Goal: Task Accomplishment & Management: Use online tool/utility

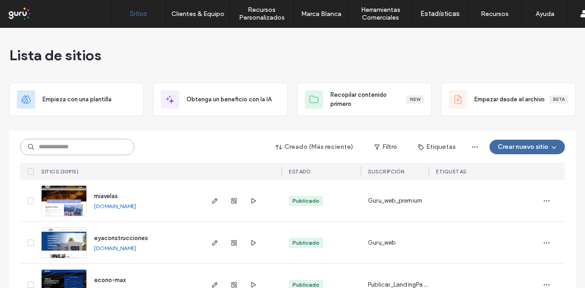
click at [63, 149] on input at bounding box center [77, 147] width 114 height 16
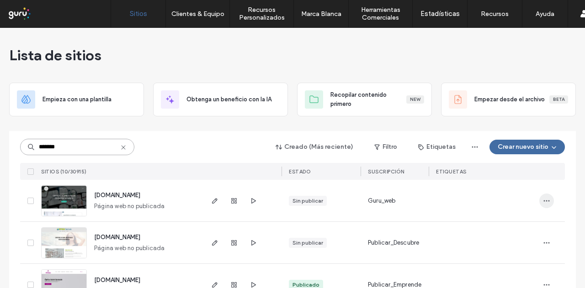
type input "*******"
click at [545, 199] on icon "button" at bounding box center [546, 200] width 7 height 7
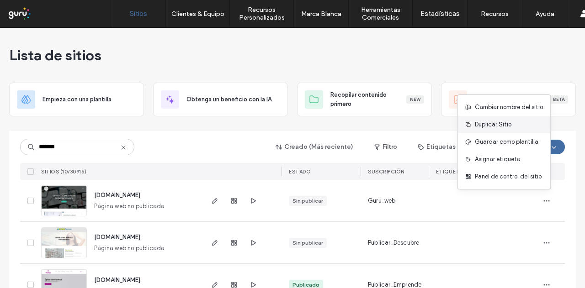
click at [493, 124] on span "Duplicar Sitio" at bounding box center [493, 124] width 37 height 9
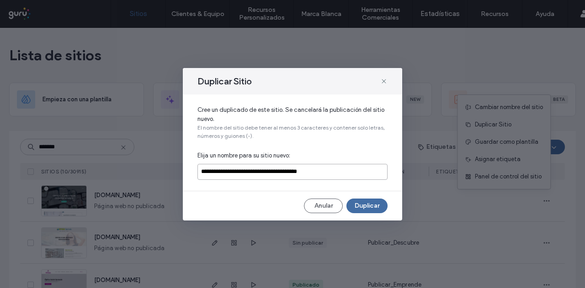
click at [240, 170] on input "**********" at bounding box center [292, 172] width 190 height 16
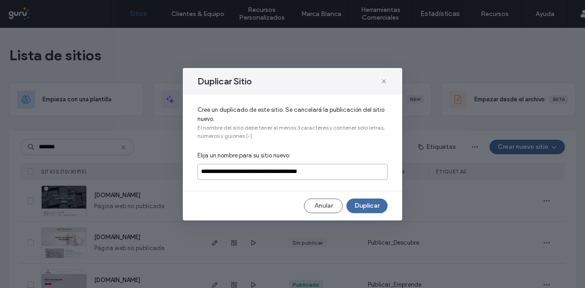
click at [240, 170] on input "**********" at bounding box center [292, 172] width 190 height 16
type input "**********"
click at [361, 202] on button "Duplicar" at bounding box center [367, 206] width 41 height 15
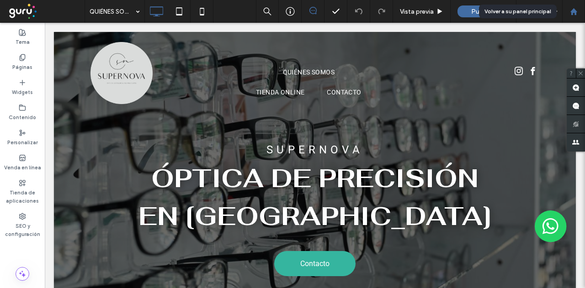
click at [576, 9] on icon at bounding box center [574, 12] width 8 height 8
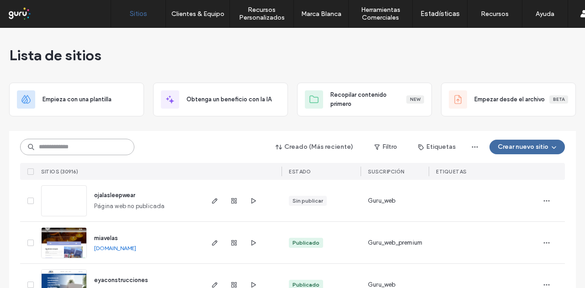
click at [89, 146] on input at bounding box center [77, 147] width 114 height 16
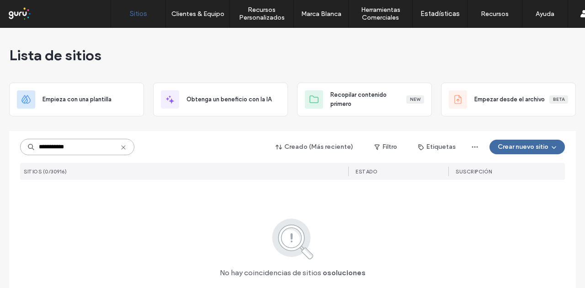
drag, startPoint x: 38, startPoint y: 151, endPoint x: 45, endPoint y: 147, distance: 7.9
click at [38, 151] on input "**********" at bounding box center [77, 147] width 114 height 16
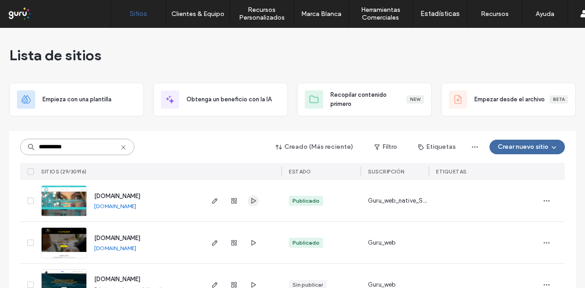
type input "**********"
click at [250, 199] on icon "button" at bounding box center [253, 200] width 7 height 7
click at [543, 198] on icon "button" at bounding box center [546, 200] width 7 height 7
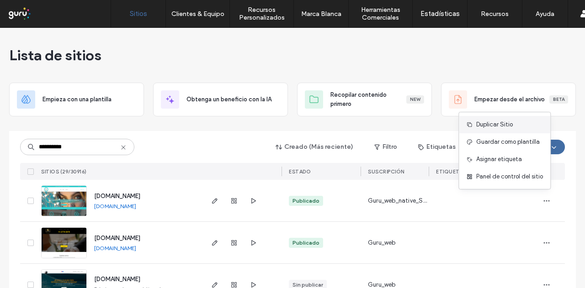
click at [504, 128] on span "Duplicar Sitio" at bounding box center [494, 124] width 37 height 9
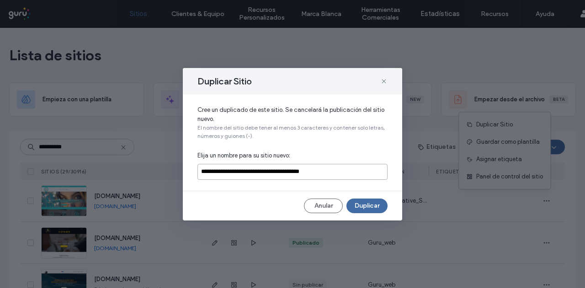
click at [254, 174] on input "**********" at bounding box center [292, 172] width 190 height 16
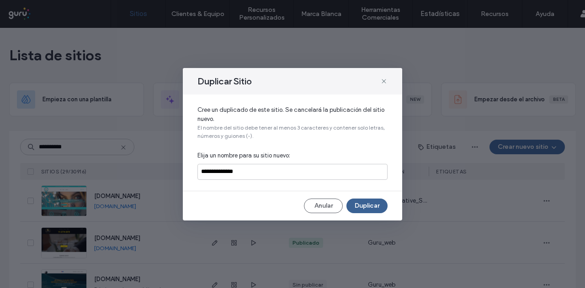
click at [367, 203] on button "Duplicar" at bounding box center [367, 206] width 41 height 15
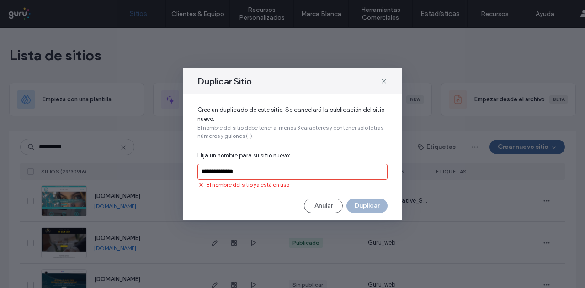
click at [261, 172] on input "**********" at bounding box center [292, 172] width 190 height 16
type input "**********"
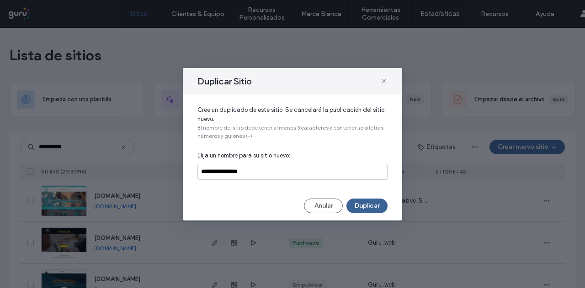
click at [363, 203] on button "Duplicar" at bounding box center [367, 206] width 41 height 15
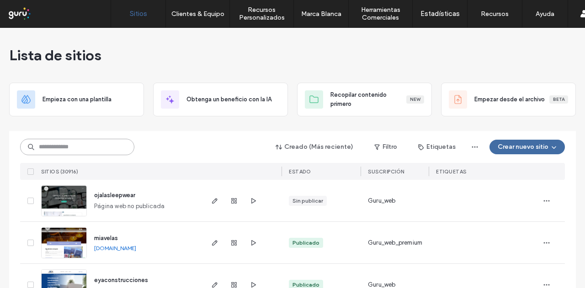
click at [83, 145] on input at bounding box center [77, 147] width 114 height 16
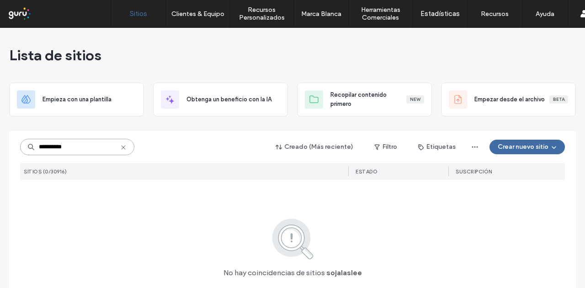
click at [51, 147] on input "**********" at bounding box center [77, 147] width 114 height 16
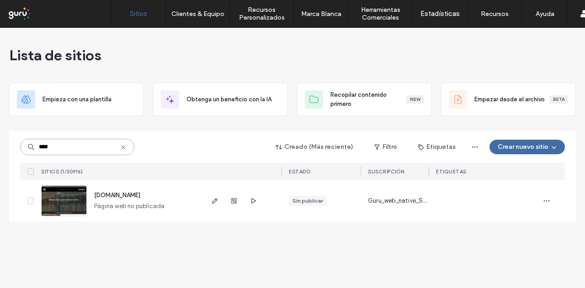
click at [75, 146] on input "****" at bounding box center [77, 147] width 114 height 16
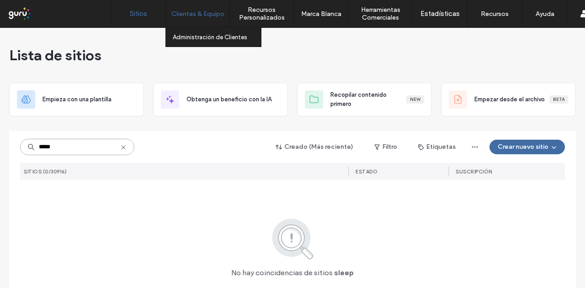
type input "*****"
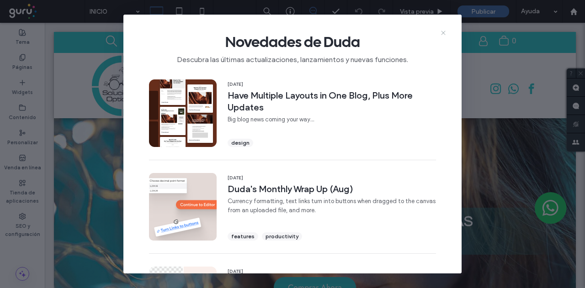
click at [444, 32] on icon at bounding box center [443, 32] width 7 height 7
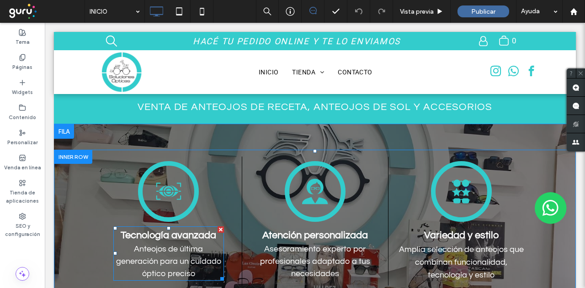
scroll to position [229, 0]
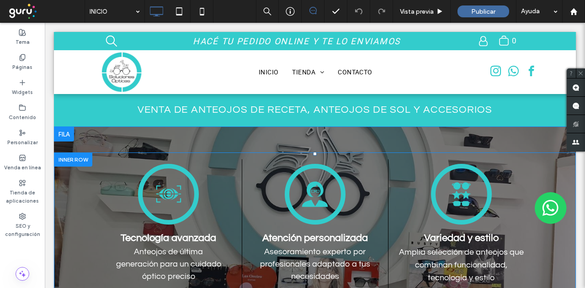
click at [252, 189] on div "Icono de una persona, con gafas y camisa con cuello. Atención personalizada Ase…" at bounding box center [315, 224] width 146 height 129
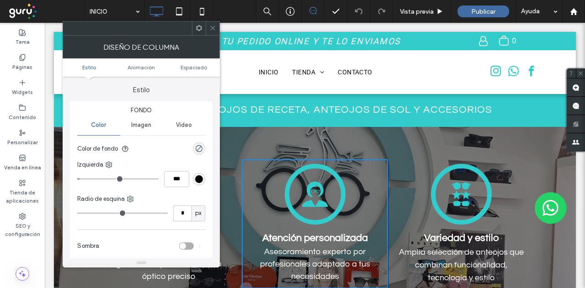
click at [198, 177] on div "rgb(0, 0, 0)" at bounding box center [199, 180] width 8 height 8
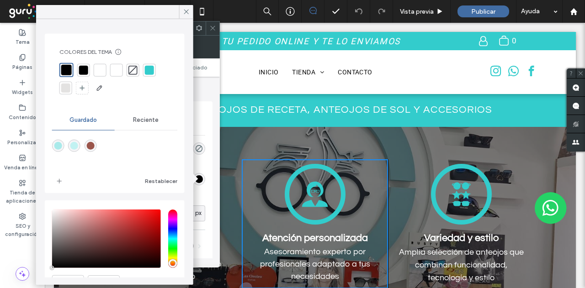
click at [99, 67] on div at bounding box center [100, 69] width 9 height 9
type input "*"
click at [186, 7] on span at bounding box center [186, 12] width 8 height 14
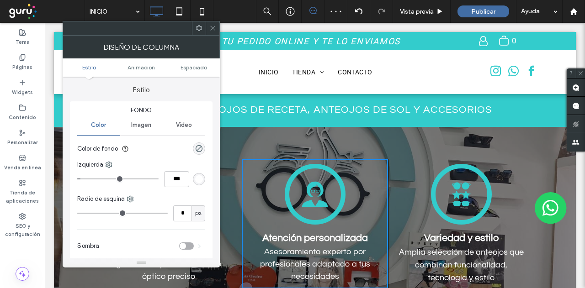
click at [414, 218] on div "Gafas de sol negras: monturas redondas, de estrella y rectangulares. Variedad y…" at bounding box center [461, 224] width 146 height 129
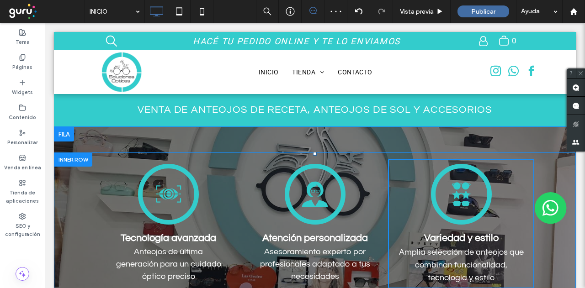
click at [400, 204] on div "Gafas de sol negras: monturas redondas, de estrella y rectangulares. Variedad y…" at bounding box center [461, 224] width 146 height 129
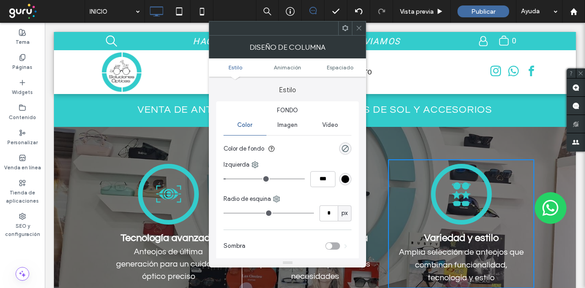
click at [346, 178] on div "rgb(0, 0, 0)" at bounding box center [345, 180] width 8 height 8
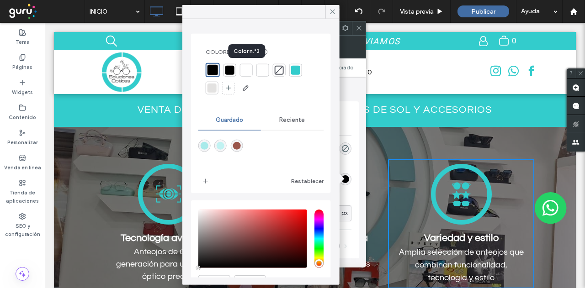
click at [245, 67] on div at bounding box center [246, 69] width 9 height 9
type input "*"
click at [332, 10] on icon at bounding box center [333, 12] width 8 height 8
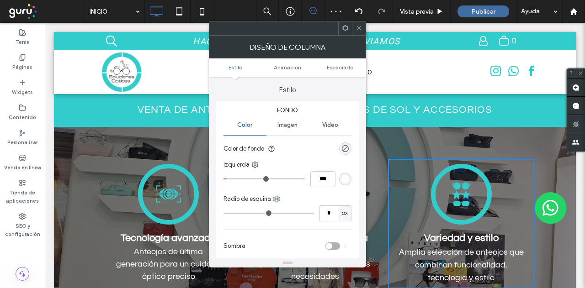
click at [359, 30] on icon at bounding box center [359, 28] width 7 height 7
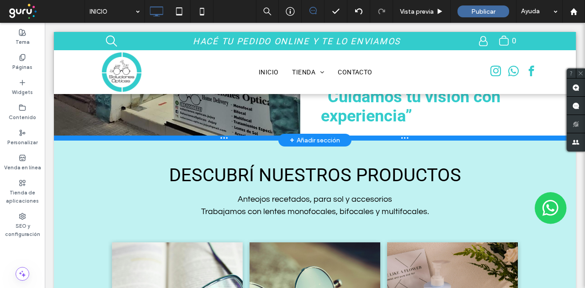
scroll to position [731, 0]
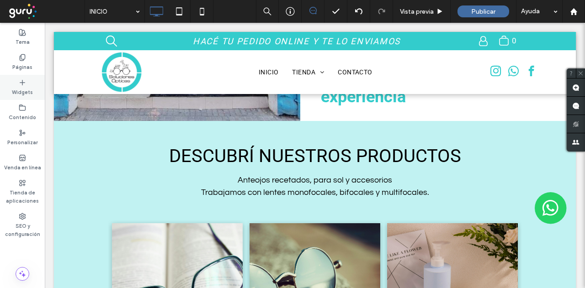
click at [20, 79] on icon at bounding box center [22, 82] width 7 height 7
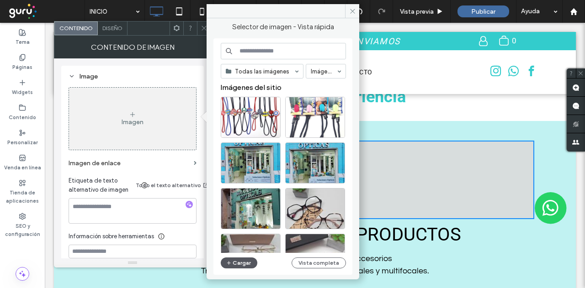
click at [240, 261] on button "Cargar" at bounding box center [239, 263] width 37 height 11
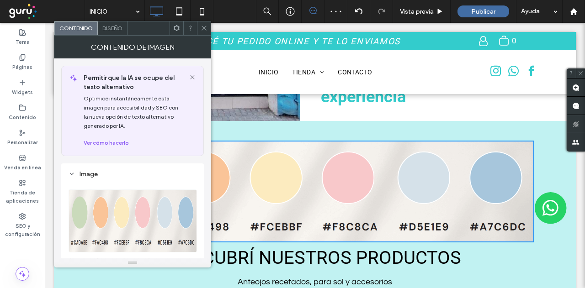
click at [205, 27] on icon at bounding box center [204, 28] width 7 height 7
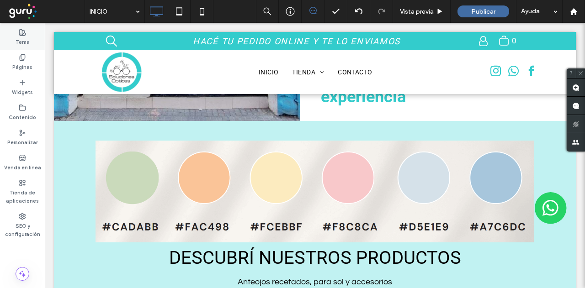
click at [19, 32] on use at bounding box center [22, 32] width 6 height 6
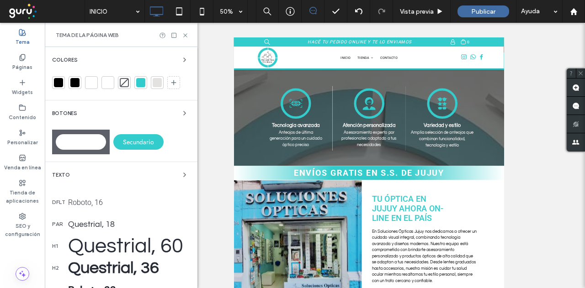
scroll to position [263, 0]
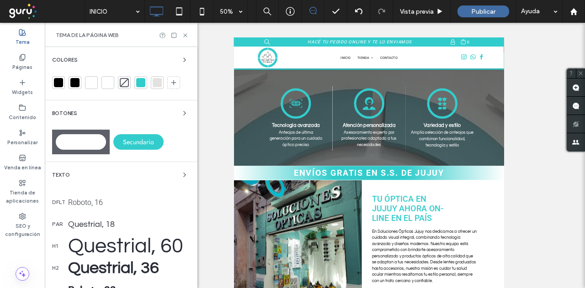
click at [59, 80] on div at bounding box center [58, 82] width 9 height 9
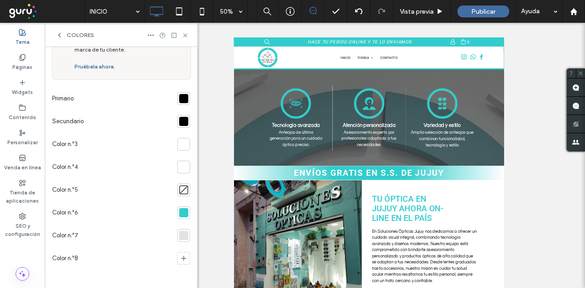
scroll to position [56, 0]
click at [179, 209] on div at bounding box center [183, 212] width 9 height 9
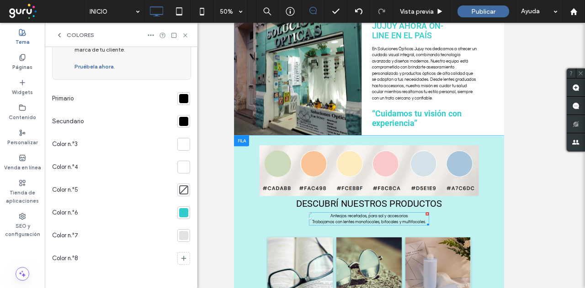
scroll to position [274, 0]
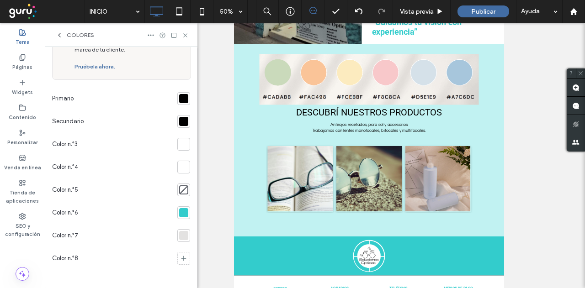
click at [179, 208] on div at bounding box center [183, 212] width 9 height 9
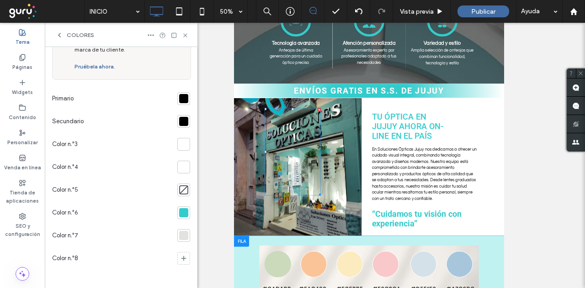
scroll to position [263, 0]
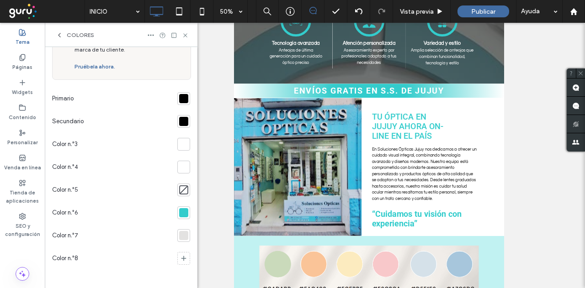
click at [179, 143] on div at bounding box center [183, 144] width 9 height 9
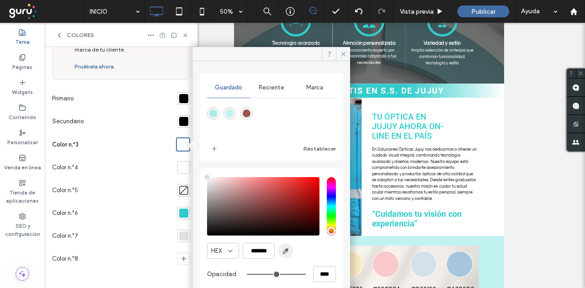
click at [281, 249] on span "button" at bounding box center [285, 251] width 15 height 15
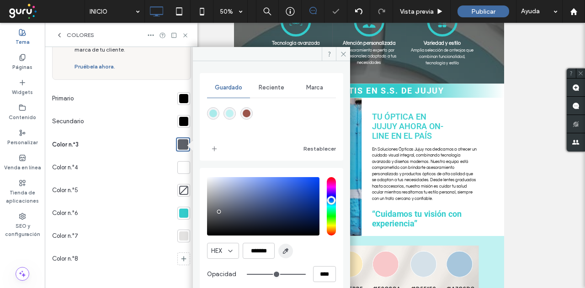
click at [287, 249] on use "button" at bounding box center [285, 251] width 5 height 5
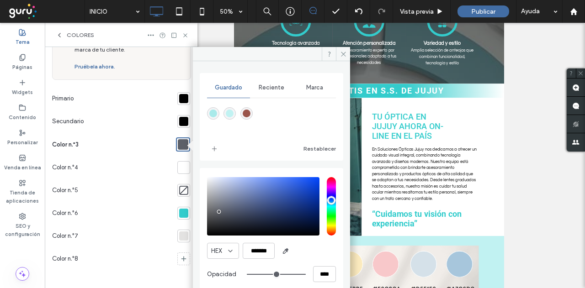
type input "*******"
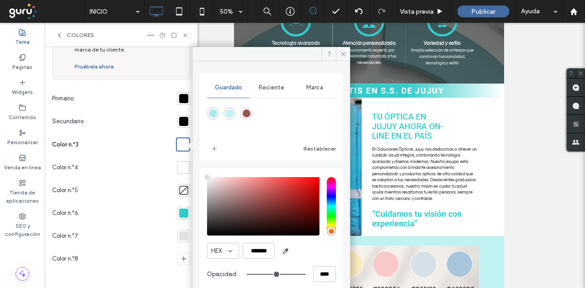
click at [179, 213] on div at bounding box center [183, 213] width 9 height 9
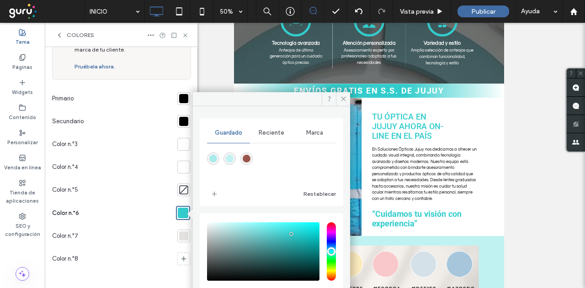
click at [180, 149] on div at bounding box center [183, 144] width 9 height 9
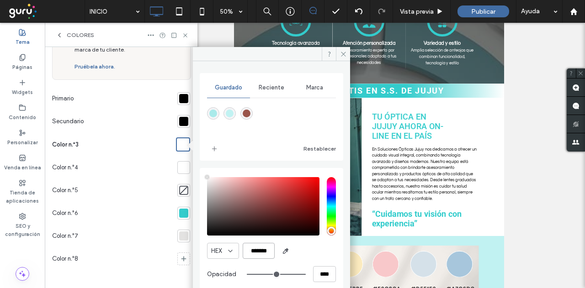
click at [255, 251] on input "*******" at bounding box center [259, 251] width 32 height 16
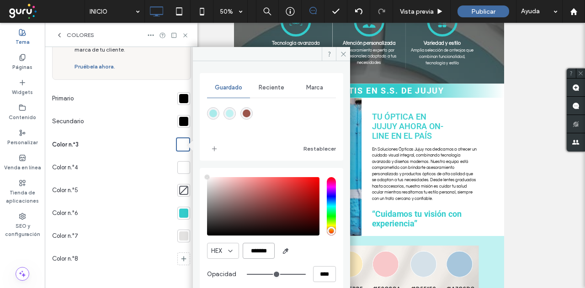
paste input "color picker textbox"
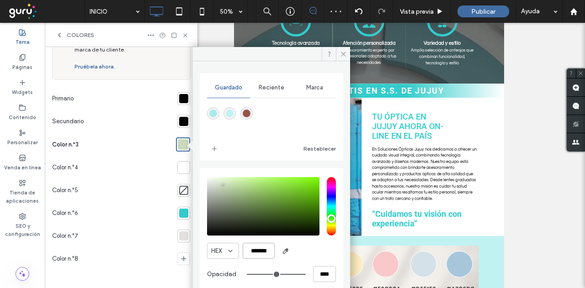
type input "*******"
click at [146, 176] on div "Color n.°4" at bounding box center [113, 167] width 122 height 23
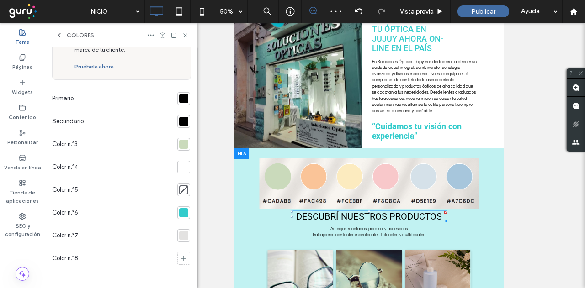
scroll to position [174, 0]
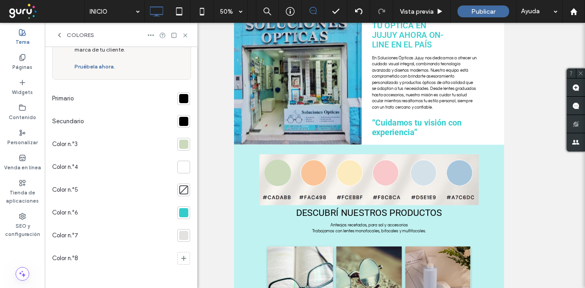
click at [179, 145] on div at bounding box center [183, 144] width 9 height 9
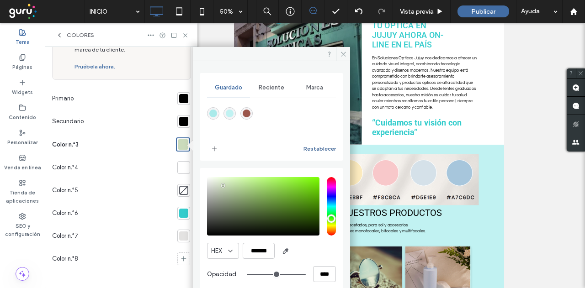
click at [321, 147] on button "Restablecer" at bounding box center [320, 149] width 32 height 11
click at [214, 146] on icon "add color" at bounding box center [214, 148] width 7 height 7
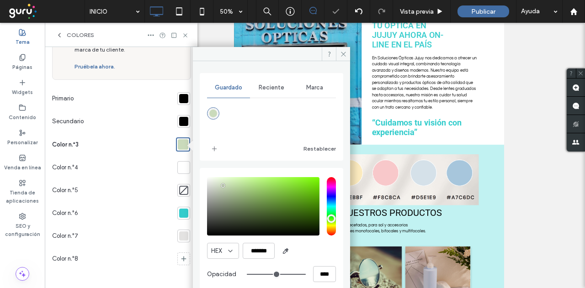
click at [133, 171] on div "Color n.°4" at bounding box center [113, 167] width 122 height 23
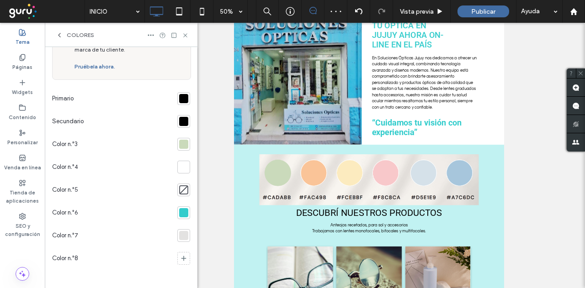
click at [179, 120] on div at bounding box center [183, 121] width 9 height 9
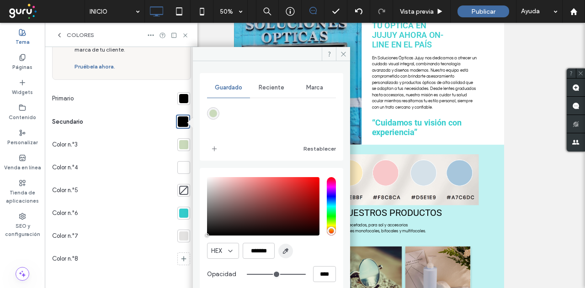
click at [286, 246] on span "button" at bounding box center [285, 251] width 15 height 15
click at [259, 251] on input "*******" at bounding box center [259, 251] width 32 height 16
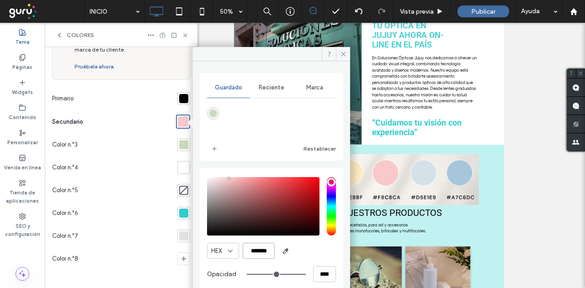
paste input "color picker textbox"
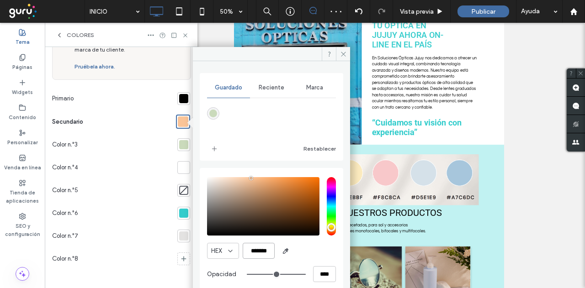
type input "*******"
click at [179, 167] on div at bounding box center [183, 167] width 9 height 9
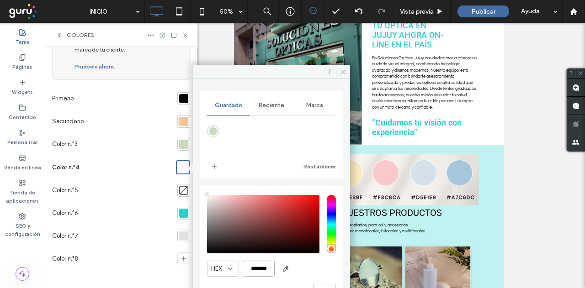
click at [255, 267] on input "*******" at bounding box center [259, 269] width 32 height 16
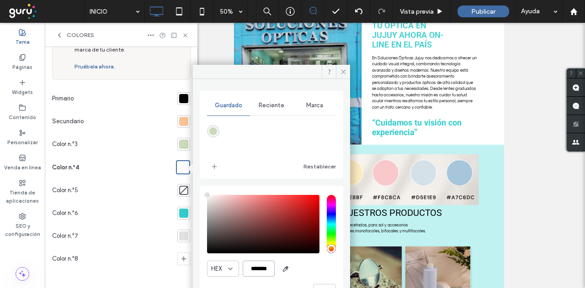
click at [255, 267] on input "*******" at bounding box center [259, 269] width 32 height 16
paste input "color picker textbox"
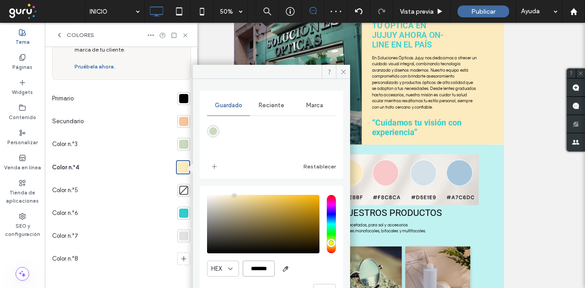
type input "*******"
click at [179, 188] on div at bounding box center [183, 190] width 9 height 9
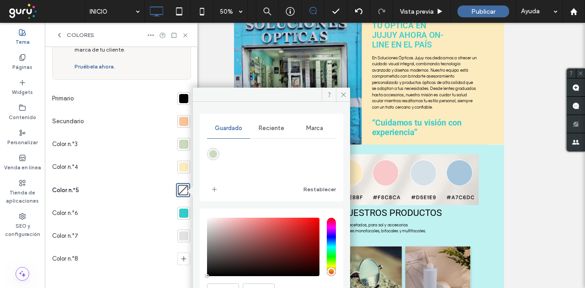
click at [180, 96] on div at bounding box center [183, 98] width 9 height 9
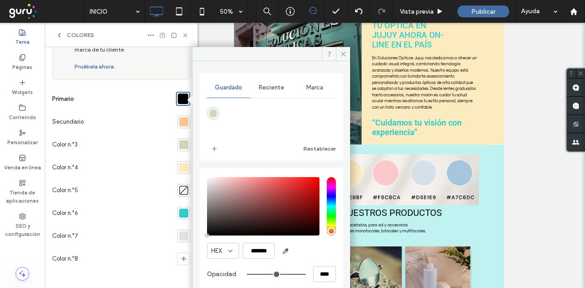
click at [179, 97] on div at bounding box center [183, 99] width 11 height 11
click at [179, 188] on div at bounding box center [183, 190] width 9 height 9
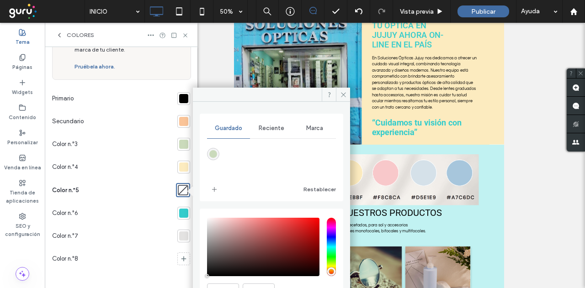
click at [178, 188] on div at bounding box center [183, 190] width 11 height 11
click at [257, 286] on input "*******" at bounding box center [259, 292] width 32 height 16
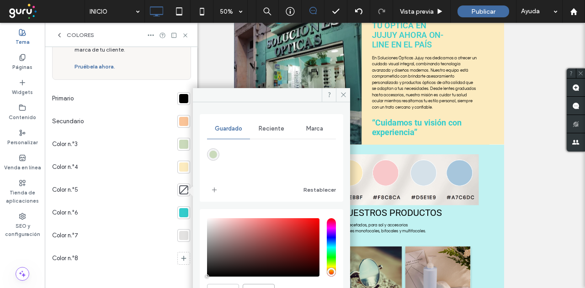
paste input "color picker textbox"
type input "*******"
type input "***"
type input "****"
type input "*******"
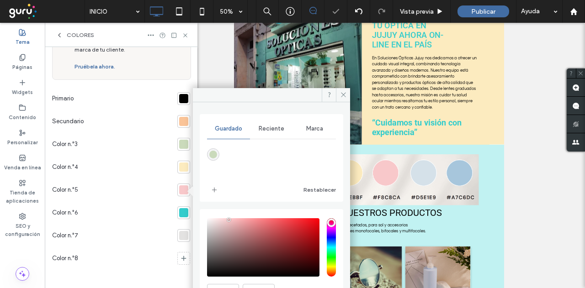
click at [160, 219] on div "Color n.°6" at bounding box center [113, 213] width 122 height 23
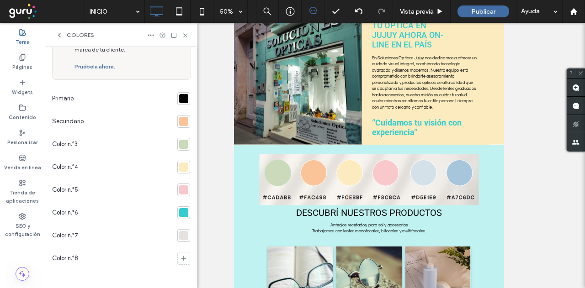
click at [179, 216] on div at bounding box center [183, 212] width 9 height 9
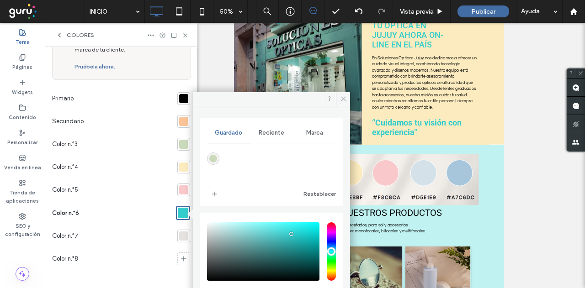
click at [215, 159] on div "rgba(202,218,187,1)" at bounding box center [213, 159] width 8 height 8
type input "*******"
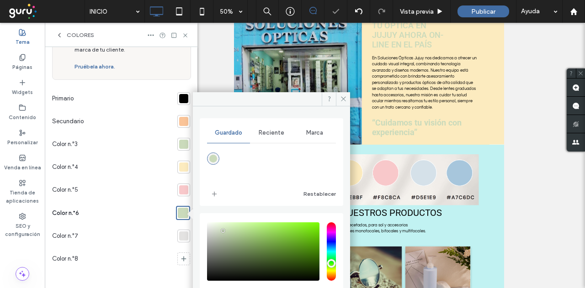
click at [157, 184] on div "Color n.°5" at bounding box center [113, 190] width 122 height 23
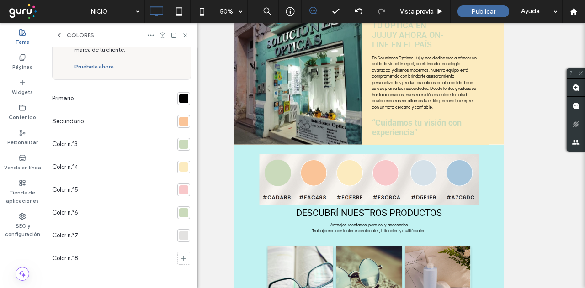
click at [179, 144] on div at bounding box center [183, 144] width 9 height 9
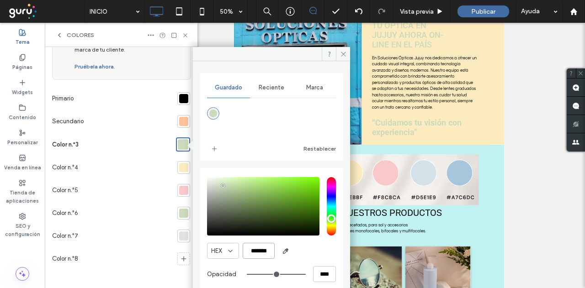
click at [254, 250] on input "*******" at bounding box center [259, 251] width 32 height 16
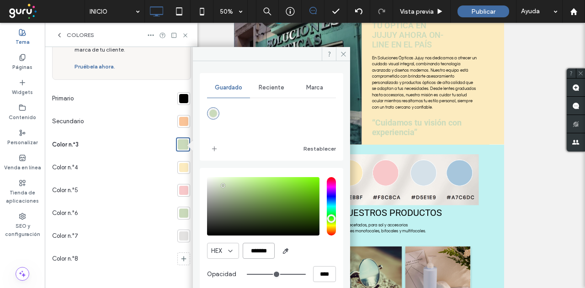
paste input "color picker textbox"
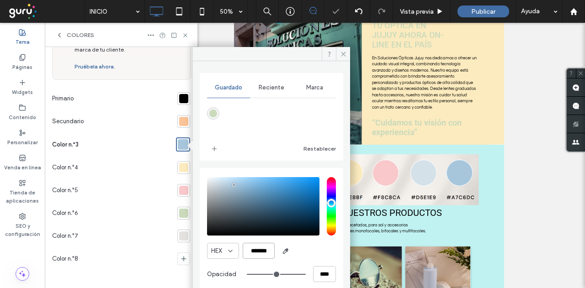
type input "*******"
click at [137, 193] on div "Color n.°5" at bounding box center [113, 190] width 122 height 23
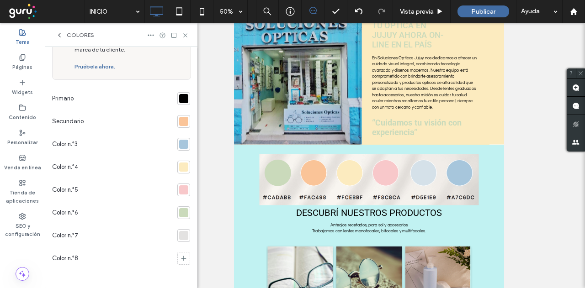
click at [180, 232] on div at bounding box center [183, 235] width 9 height 9
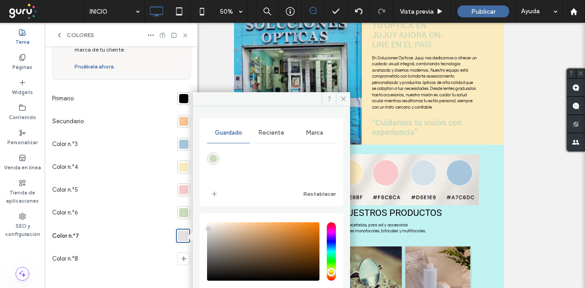
paste input "*******"
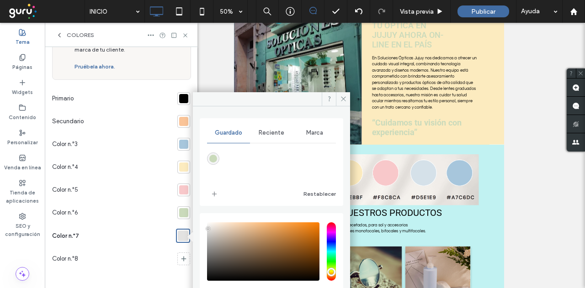
click at [266, 287] on div "**********" at bounding box center [271, 281] width 129 height 126
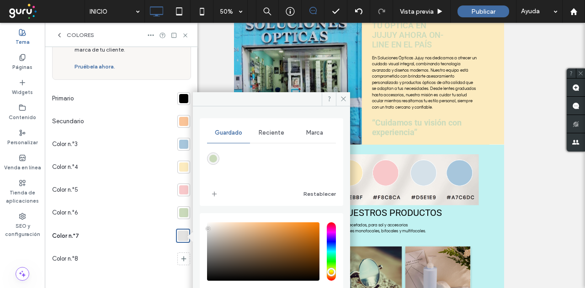
paste input "color picker textbox"
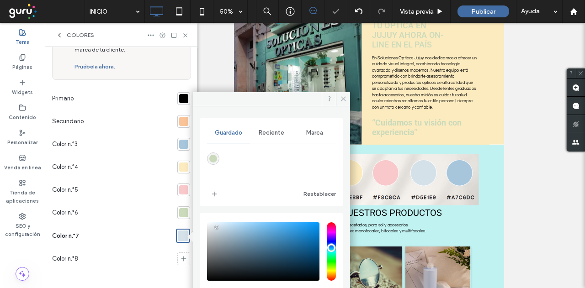
type input "*******"
click at [145, 211] on div "Color n.°6" at bounding box center [113, 213] width 122 height 23
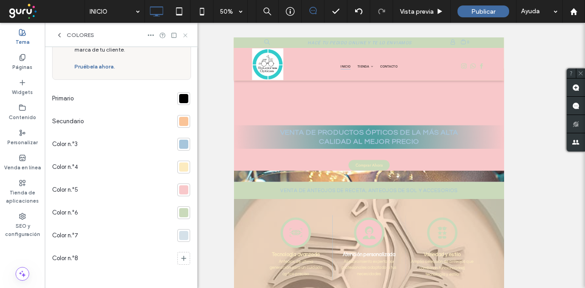
click at [185, 36] on use at bounding box center [185, 35] width 4 height 4
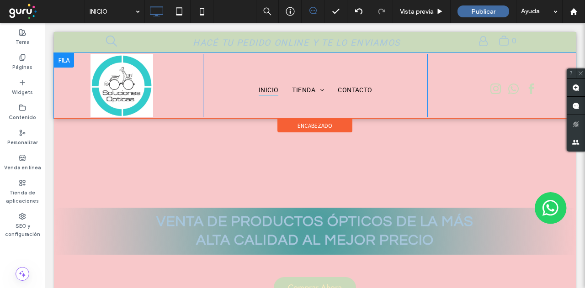
click at [66, 59] on div at bounding box center [64, 60] width 20 height 15
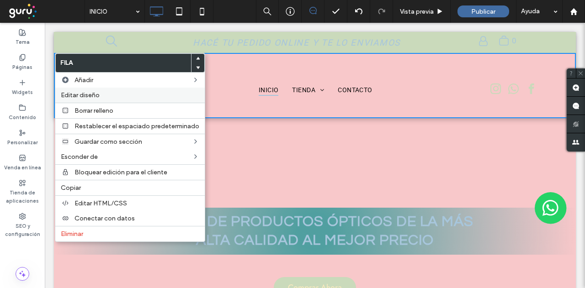
click at [86, 94] on span "Editar diseño" at bounding box center [80, 95] width 39 height 8
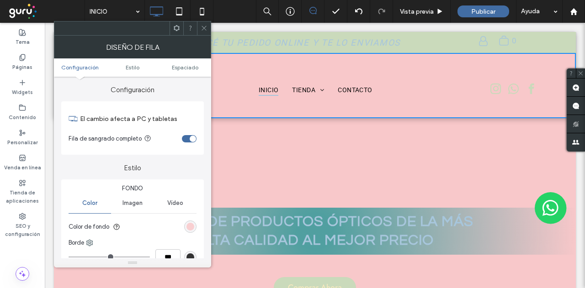
click at [190, 226] on div "rgb(248, 200, 202)" at bounding box center [191, 227] width 8 height 8
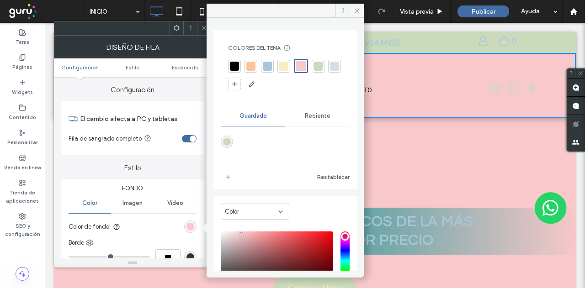
click at [278, 144] on div at bounding box center [285, 148] width 129 height 34
click at [318, 112] on span "Reciente" at bounding box center [318, 115] width 26 height 7
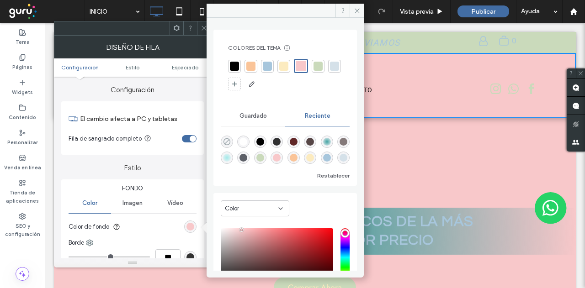
click at [226, 139] on use "rgba(0, 0, 0, 0)" at bounding box center [227, 142] width 7 height 7
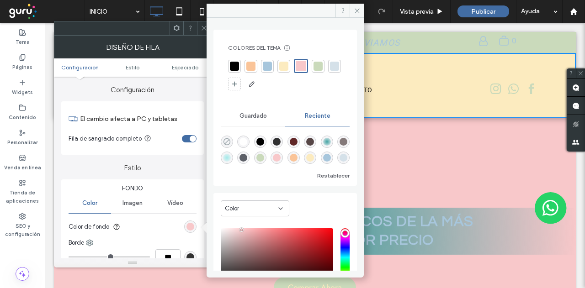
type input "*******"
type input "*"
type input "**"
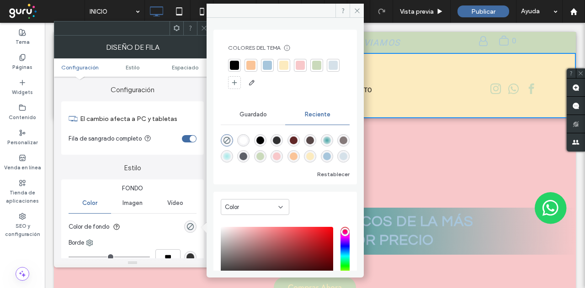
click at [161, 169] on label "Estilo" at bounding box center [132, 163] width 143 height 17
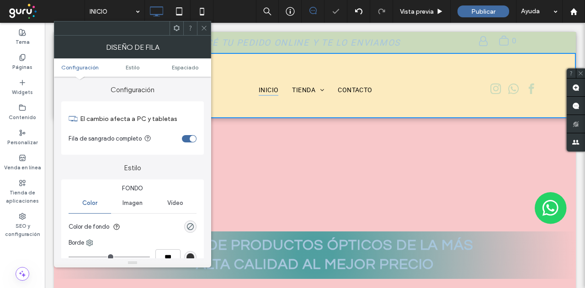
click at [204, 27] on icon at bounding box center [204, 28] width 7 height 7
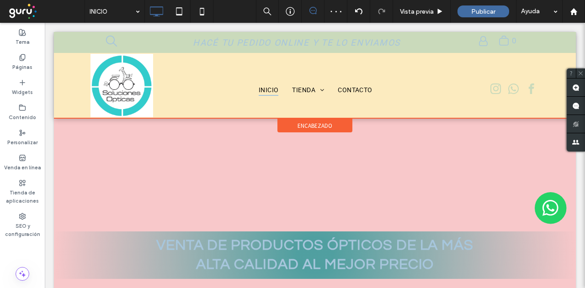
click at [310, 122] on span "encabezado" at bounding box center [315, 126] width 35 height 8
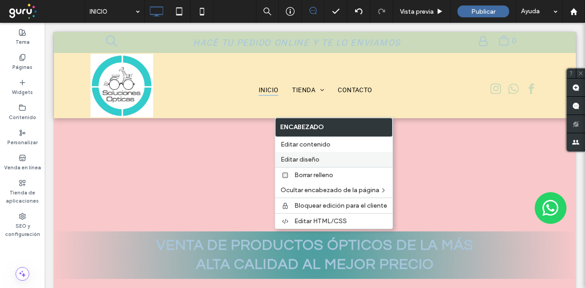
click at [295, 160] on span "Editar diseño" at bounding box center [300, 160] width 39 height 8
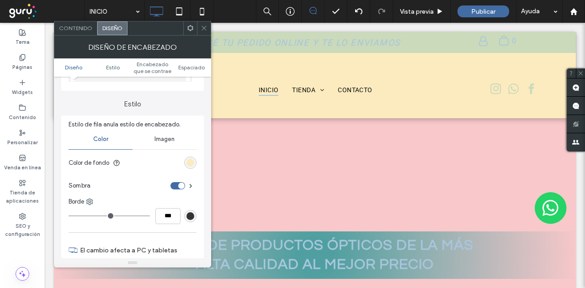
scroll to position [91, 0]
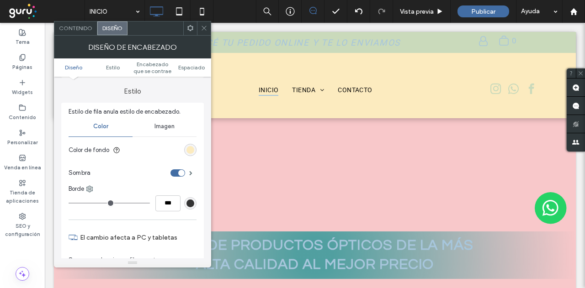
click at [205, 29] on use at bounding box center [204, 28] width 5 height 5
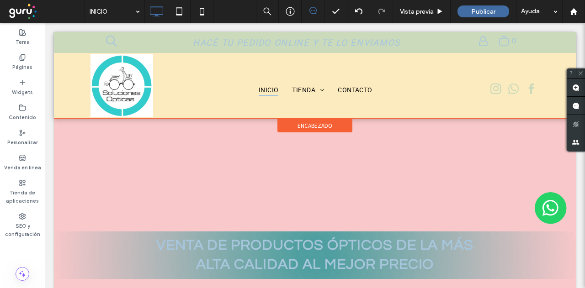
click at [304, 126] on span "encabezado" at bounding box center [315, 126] width 35 height 8
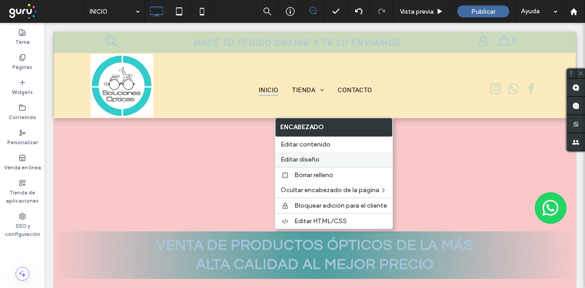
click at [297, 156] on span "Editar diseño" at bounding box center [300, 160] width 39 height 8
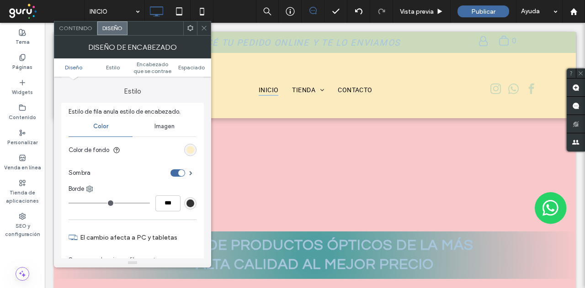
click at [189, 150] on div "rgb(252, 235, 191)" at bounding box center [191, 150] width 8 height 8
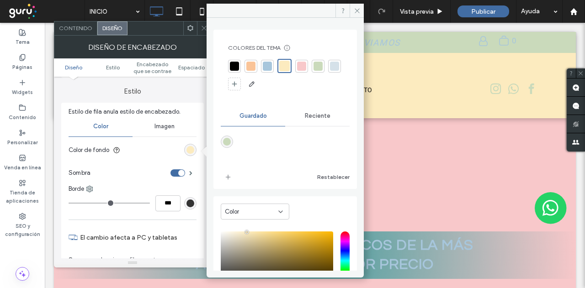
click at [318, 64] on div at bounding box center [318, 66] width 9 height 9
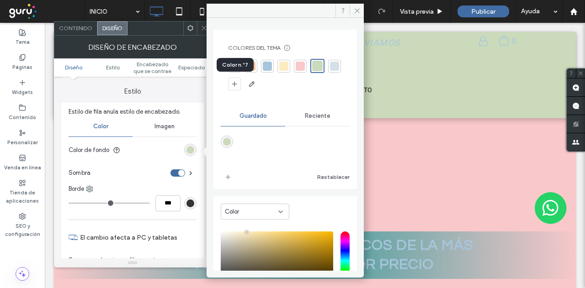
click at [330, 71] on div at bounding box center [334, 66] width 9 height 9
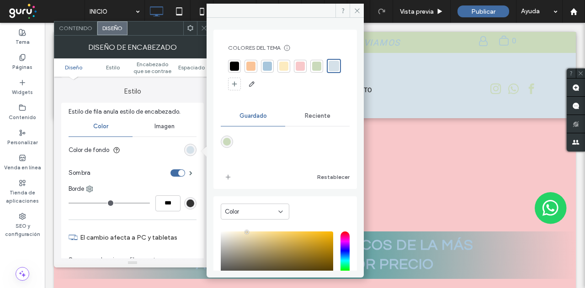
click at [165, 33] on div at bounding box center [156, 28] width 56 height 14
click at [171, 94] on label "Estilo" at bounding box center [132, 86] width 143 height 17
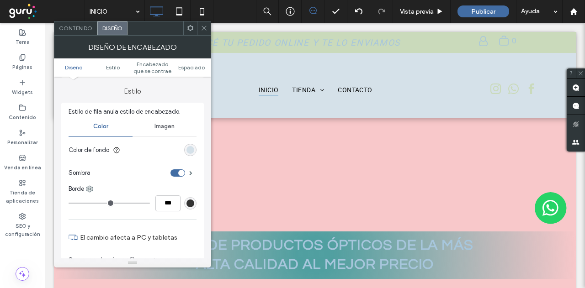
click at [205, 27] on icon at bounding box center [204, 28] width 7 height 7
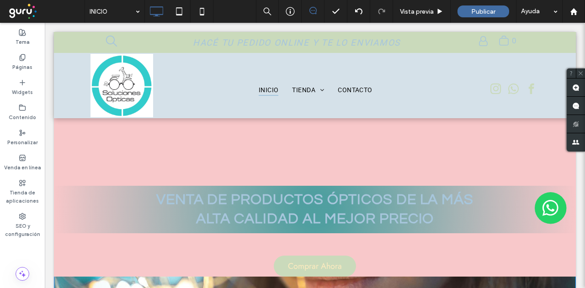
scroll to position [0, 0]
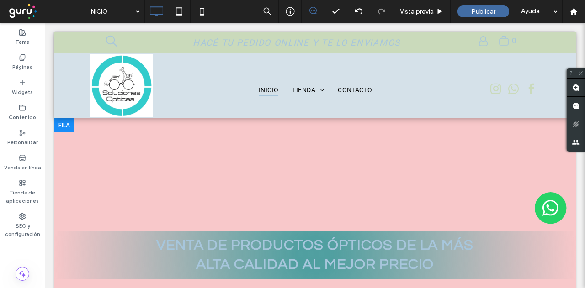
click at [62, 125] on div at bounding box center [64, 125] width 20 height 15
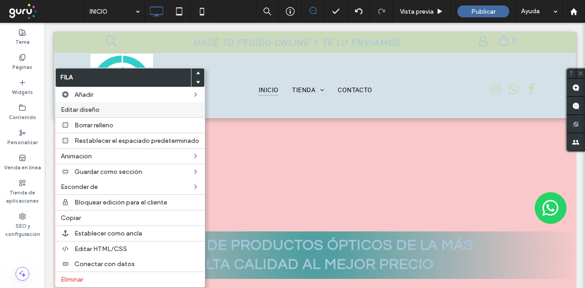
click at [91, 110] on span "Editar diseño" at bounding box center [80, 110] width 39 height 8
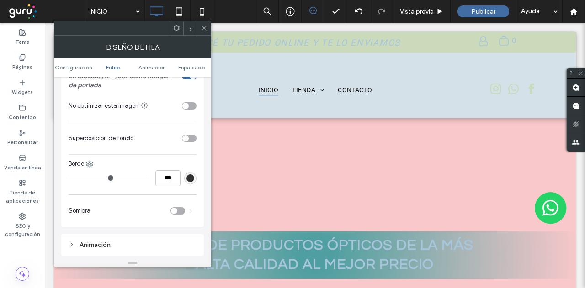
scroll to position [320, 0]
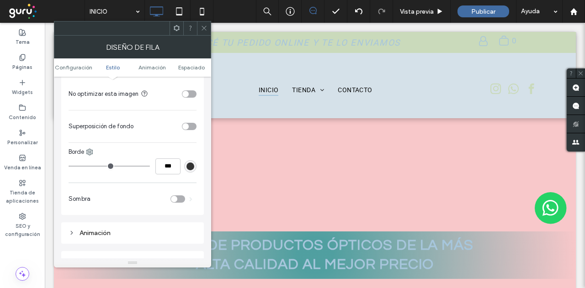
click at [204, 27] on icon at bounding box center [204, 28] width 7 height 7
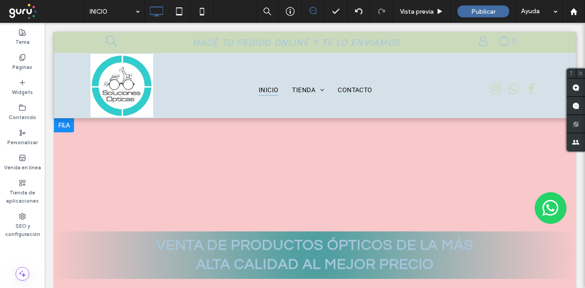
click at [300, 189] on div "venta de productos ópticos de la más alta calidad al mejor precio Comprar Ahora…" at bounding box center [315, 220] width 522 height 204
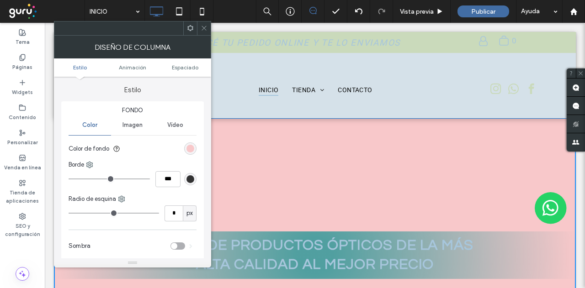
click at [206, 28] on icon at bounding box center [204, 28] width 7 height 7
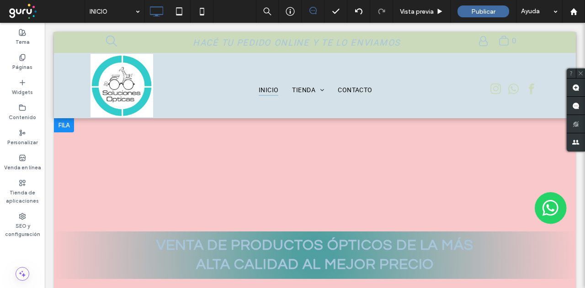
click at [187, 148] on div "venta de productos ópticos de la más alta calidad al mejor precio Comprar Ahora…" at bounding box center [315, 220] width 522 height 204
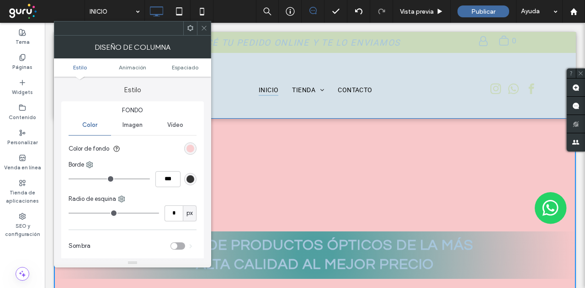
click at [191, 147] on div "rgb(248, 200, 202)" at bounding box center [191, 149] width 8 height 8
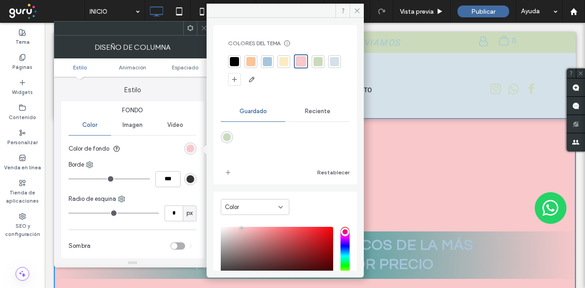
scroll to position [0, 0]
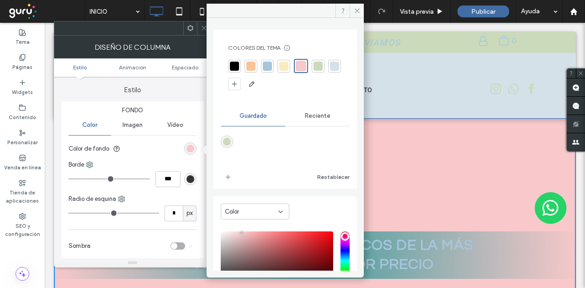
click at [316, 115] on span "Reciente" at bounding box center [318, 115] width 26 height 7
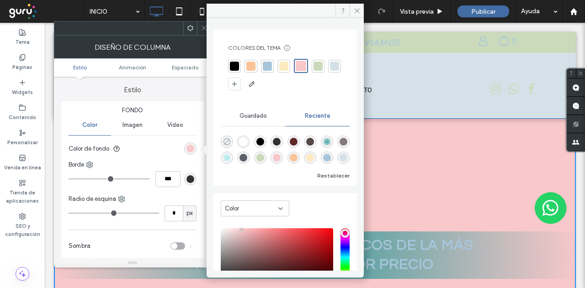
click at [226, 139] on icon "rgba(0, 0, 0, 0)" at bounding box center [227, 142] width 8 height 8
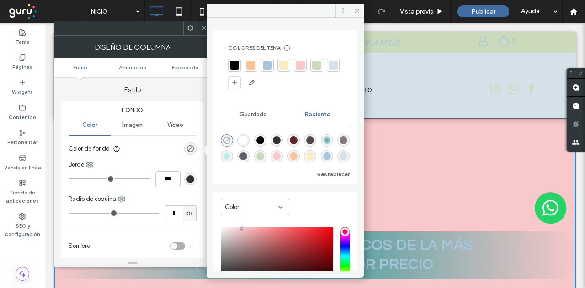
type input "*******"
type input "*"
type input "**"
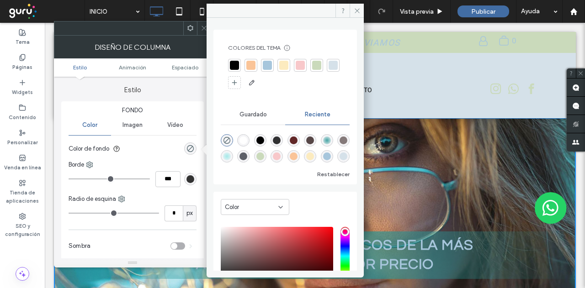
click at [159, 29] on div at bounding box center [118, 28] width 129 height 14
click at [358, 7] on icon at bounding box center [357, 10] width 7 height 7
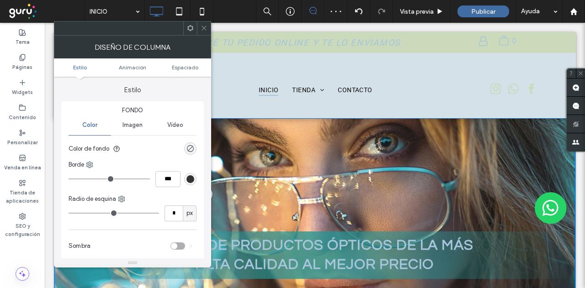
click at [204, 30] on icon at bounding box center [204, 28] width 7 height 7
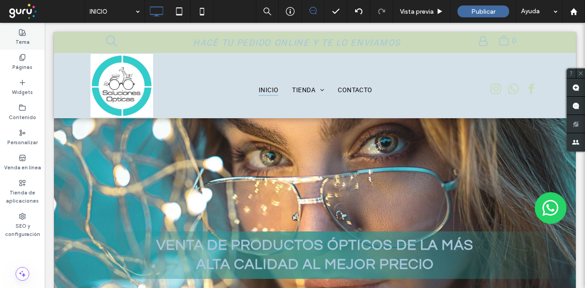
click at [24, 31] on icon at bounding box center [22, 32] width 7 height 7
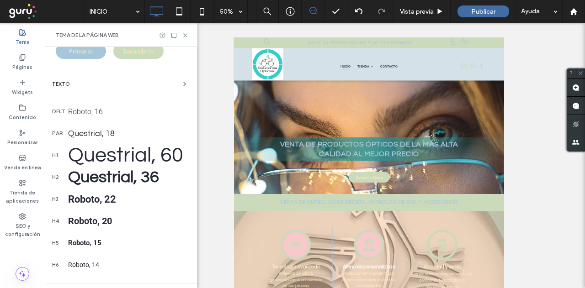
scroll to position [137, 0]
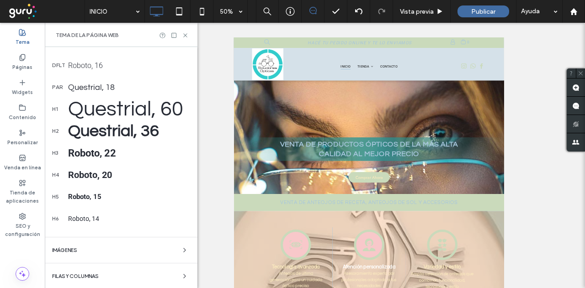
click at [114, 112] on div "Questrial, 60" at bounding box center [129, 109] width 122 height 21
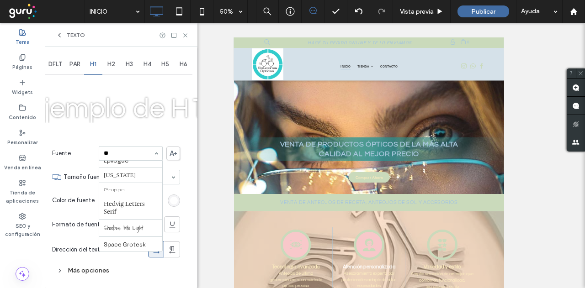
scroll to position [0, 0]
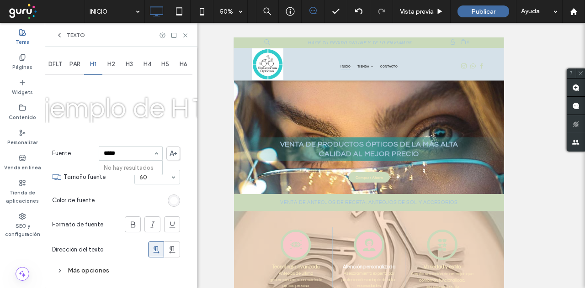
type input "*****"
click at [172, 153] on use at bounding box center [173, 153] width 7 height 5
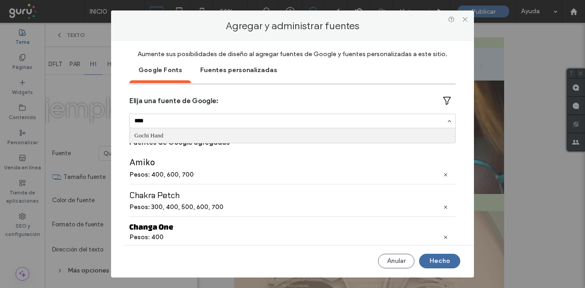
type input "*****"
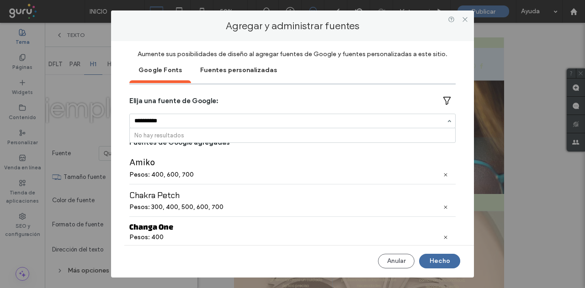
click at [379, 123] on input "**********" at bounding box center [290, 121] width 312 height 6
type input "**********"
click at [300, 114] on div "**********" at bounding box center [292, 121] width 325 height 14
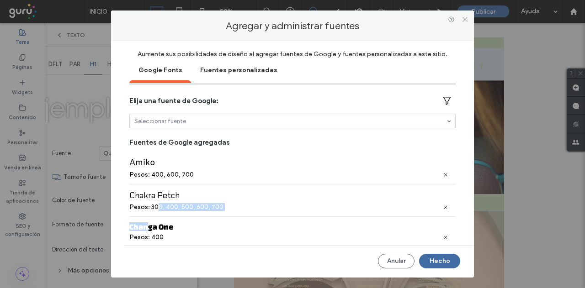
drag, startPoint x: 150, startPoint y: 224, endPoint x: 149, endPoint y: 229, distance: 5.0
click at [149, 229] on div "Amiko Pesos: 400, 600, 700 Chakra Petch Pesos: 300, 400, 500, 600, 700 Changa O…" at bounding box center [292, 196] width 326 height 88
click at [240, 227] on div "Changa One" at bounding box center [292, 227] width 326 height 9
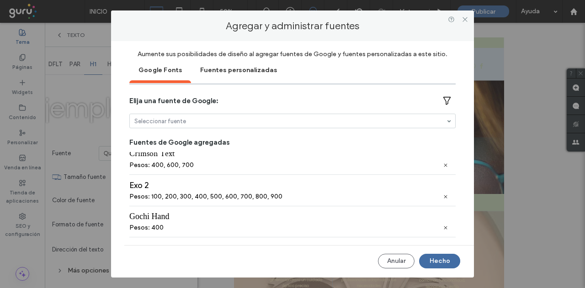
scroll to position [183, 0]
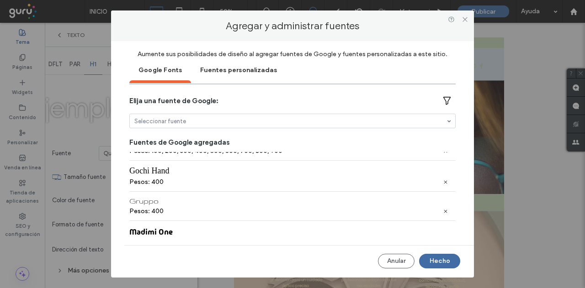
click at [148, 170] on div "Gochi Hand" at bounding box center [292, 171] width 326 height 10
click at [146, 174] on div "Gochi Hand Pesos: 400" at bounding box center [292, 175] width 326 height 31
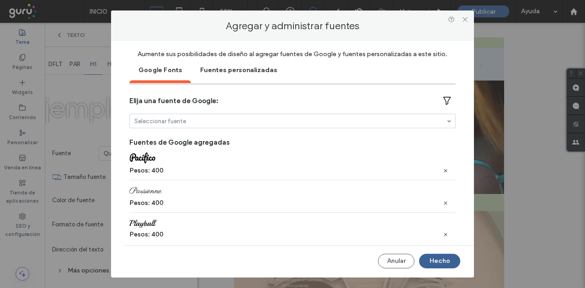
click at [432, 259] on button "Hecho" at bounding box center [439, 261] width 41 height 15
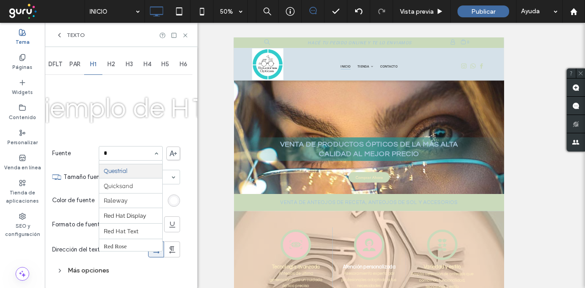
scroll to position [0, 0]
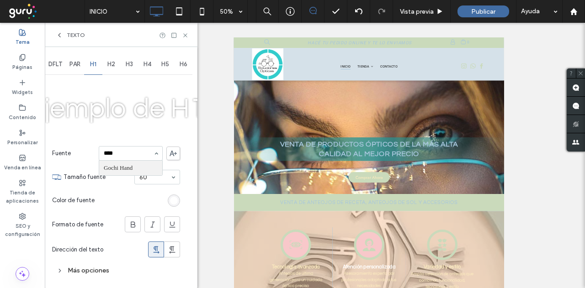
type input "*****"
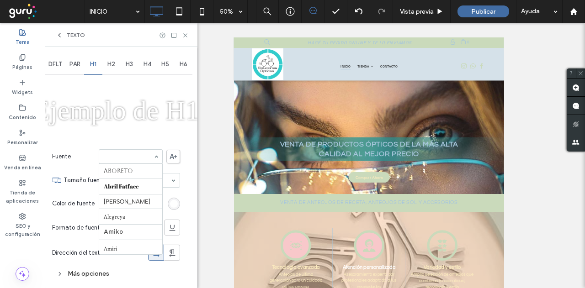
click at [156, 156] on div "Aboreto Abril Fatface Albert Sans Alegreya Amiko Amiri Arapey Arial Barlow Be V…" at bounding box center [131, 156] width 64 height 15
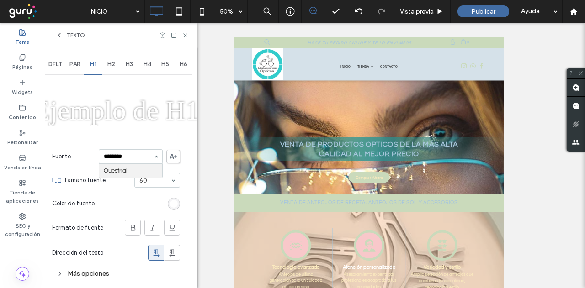
type input "*********"
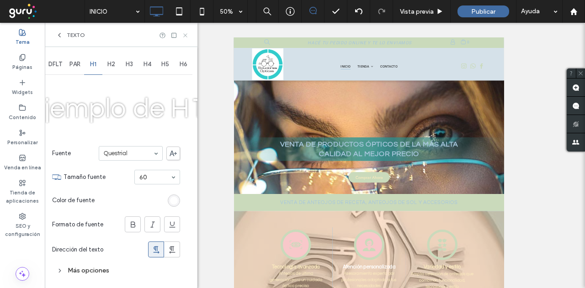
click at [185, 34] on use at bounding box center [185, 35] width 4 height 4
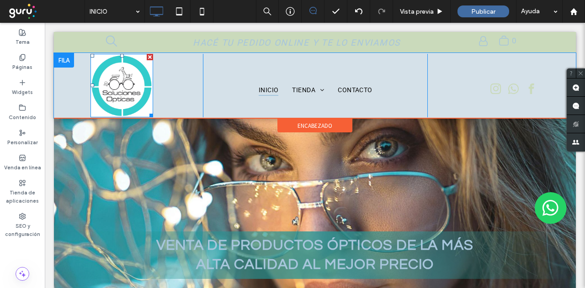
click at [122, 78] on img at bounding box center [122, 86] width 63 height 64
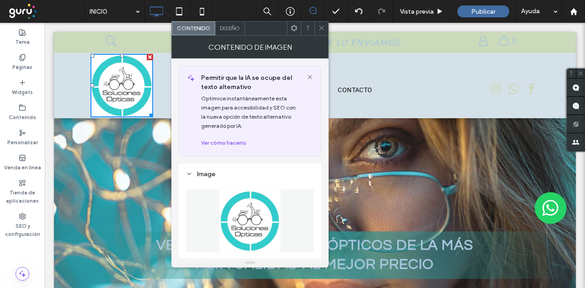
click at [243, 219] on img at bounding box center [250, 221] width 63 height 63
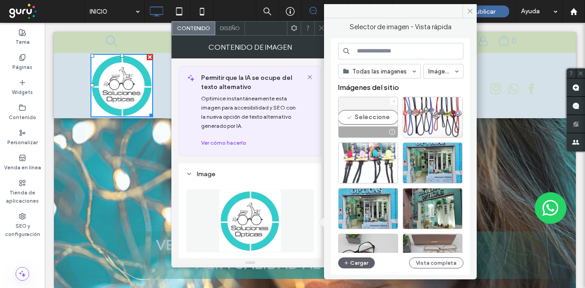
click at [394, 100] on icon at bounding box center [394, 102] width 4 height 4
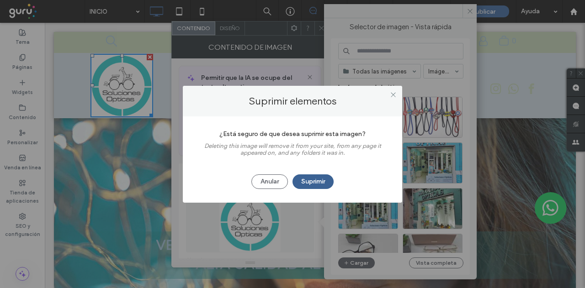
click at [309, 180] on button "Suprimir" at bounding box center [313, 182] width 41 height 15
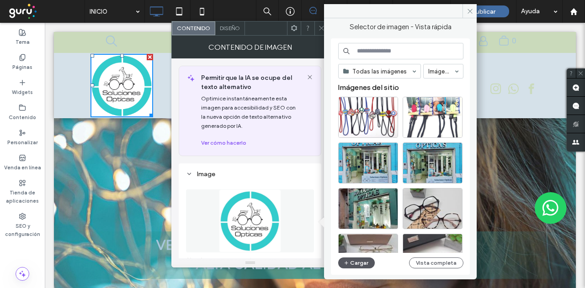
click at [356, 263] on button "Cargar" at bounding box center [356, 263] width 37 height 11
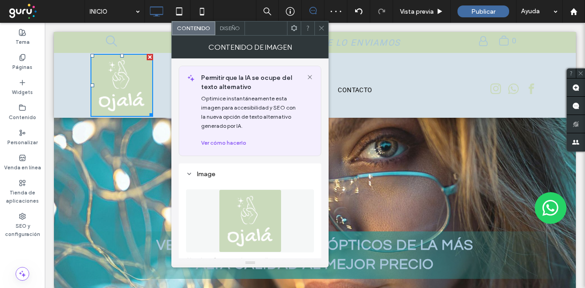
click at [322, 28] on use at bounding box center [322, 28] width 5 height 5
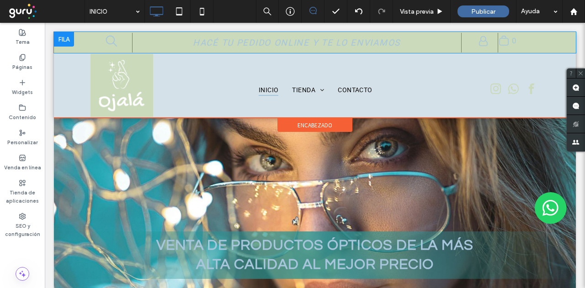
click at [62, 37] on div at bounding box center [64, 39] width 20 height 15
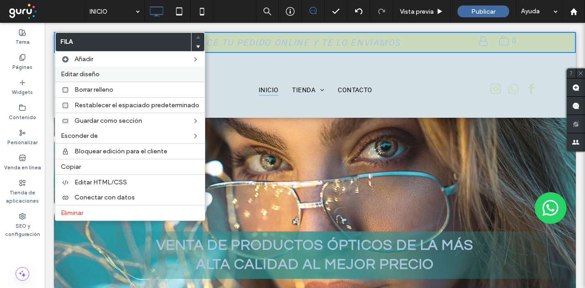
click at [76, 74] on span "Editar diseño" at bounding box center [80, 74] width 39 height 8
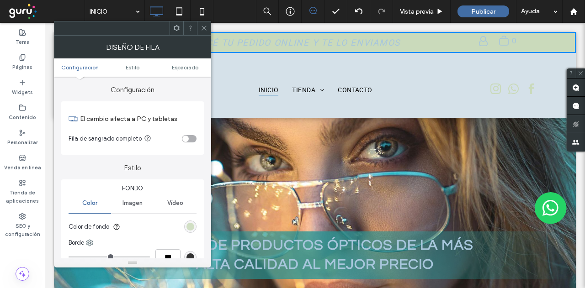
click at [191, 226] on div "rgb(202, 218, 187)" at bounding box center [191, 227] width 8 height 8
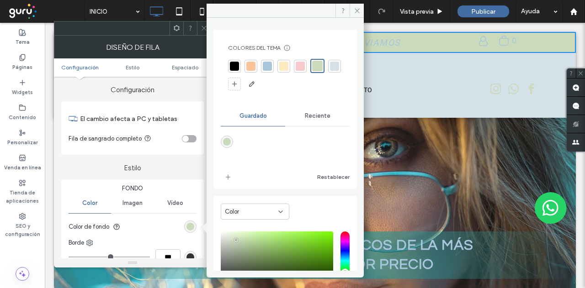
click at [288, 64] on div at bounding box center [283, 66] width 13 height 13
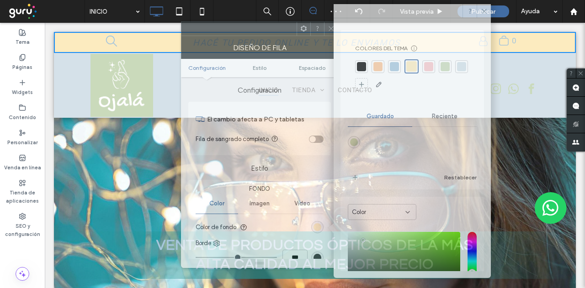
drag, startPoint x: 133, startPoint y: 33, endPoint x: 258, endPoint y: 35, distance: 125.7
click at [258, 35] on div at bounding box center [238, 29] width 115 height 14
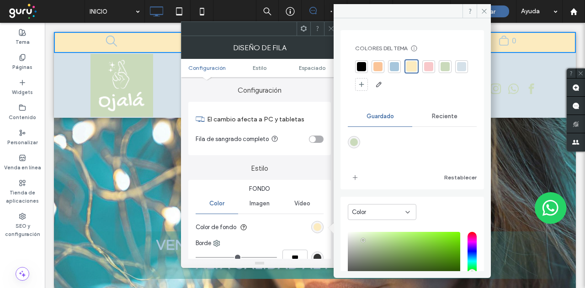
click at [377, 64] on div at bounding box center [377, 66] width 9 height 9
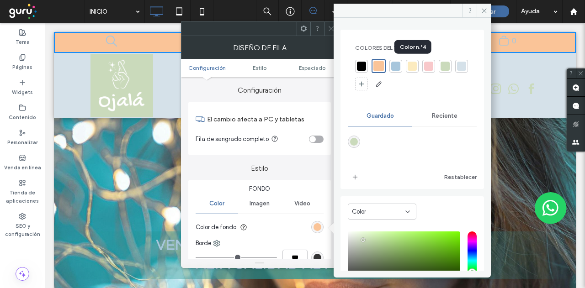
click at [413, 65] on div at bounding box center [412, 66] width 9 height 9
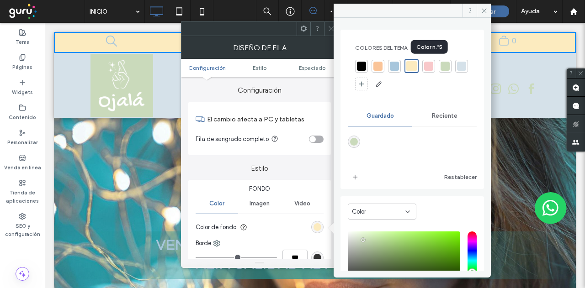
click at [429, 67] on div at bounding box center [428, 66] width 9 height 9
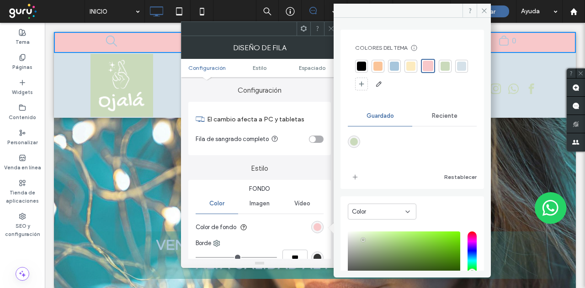
click at [379, 62] on div at bounding box center [377, 66] width 9 height 9
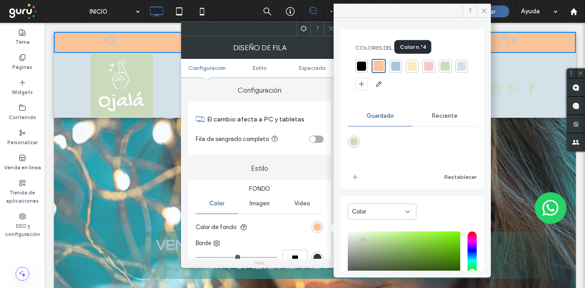
click at [413, 64] on div at bounding box center [412, 66] width 9 height 9
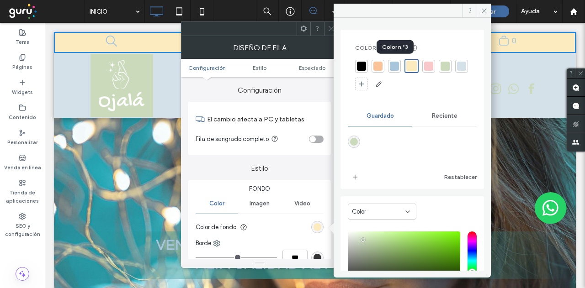
click at [392, 64] on div at bounding box center [394, 66] width 9 height 9
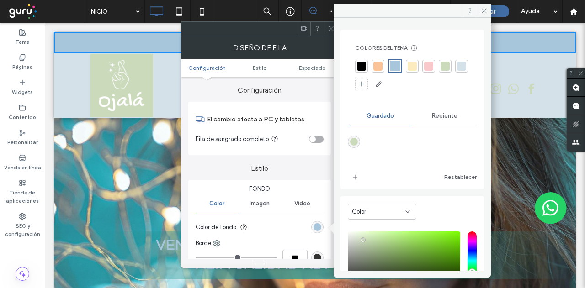
click at [412, 65] on div at bounding box center [412, 66] width 9 height 9
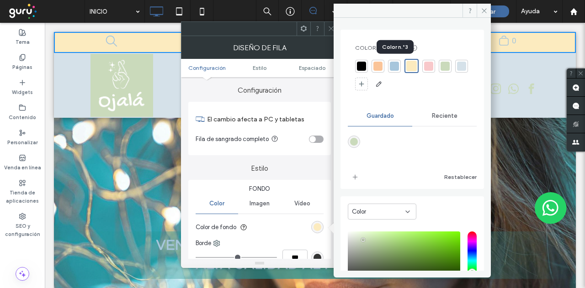
click at [395, 65] on div at bounding box center [394, 66] width 9 height 9
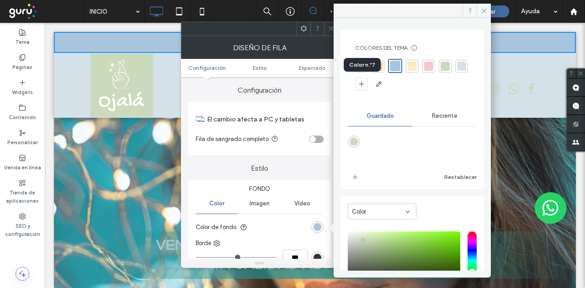
click at [457, 71] on div at bounding box center [461, 66] width 9 height 9
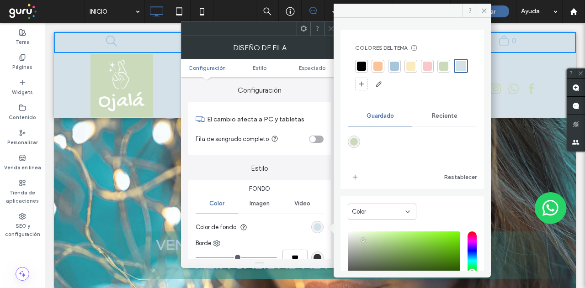
click at [302, 94] on label "Configuración" at bounding box center [259, 85] width 143 height 17
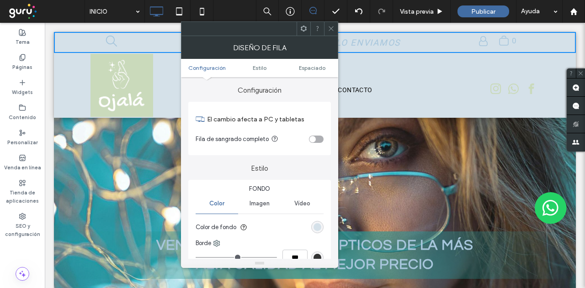
click at [331, 27] on icon at bounding box center [331, 28] width 7 height 7
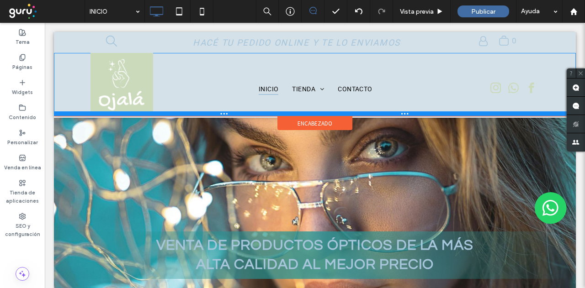
drag, startPoint x: 176, startPoint y: 117, endPoint x: 176, endPoint y: 105, distance: 11.9
click at [176, 105] on div "Click To Paste INICIO TIENDA Anteojos de Receta Anteojos de Sol Accesorios CONT…" at bounding box center [315, 84] width 522 height 63
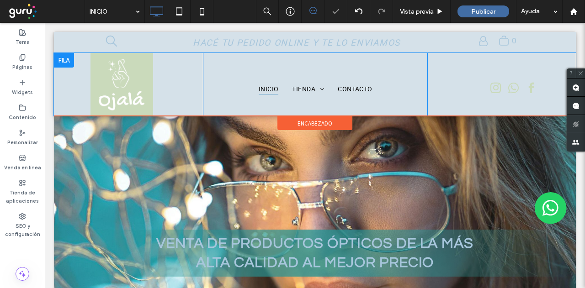
click at [66, 57] on div at bounding box center [64, 60] width 20 height 15
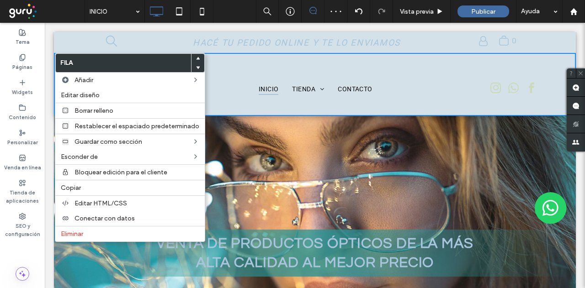
click at [497, 87] on div at bounding box center [514, 89] width 52 height 18
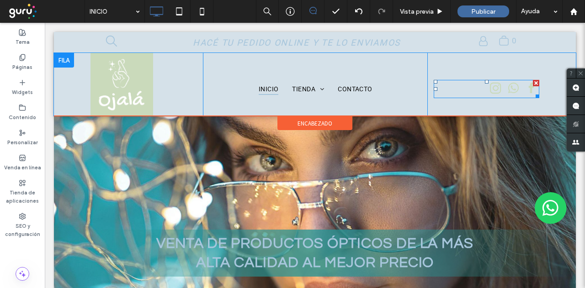
click at [497, 87] on span "instagram" at bounding box center [495, 88] width 17 height 17
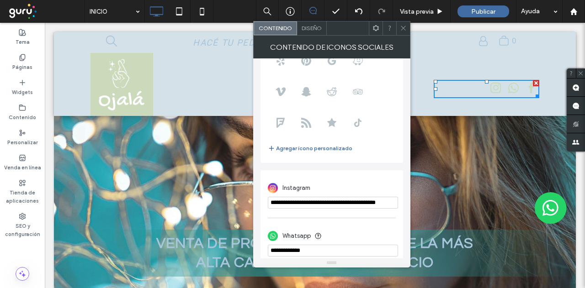
scroll to position [22, 0]
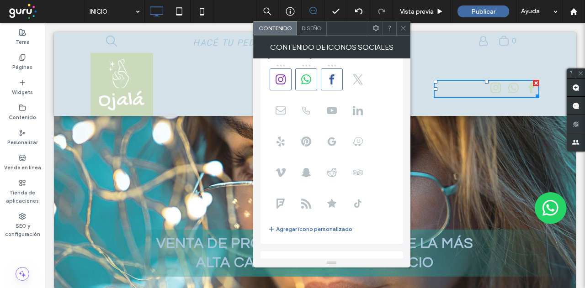
click at [310, 26] on span "Diseño" at bounding box center [312, 28] width 20 height 7
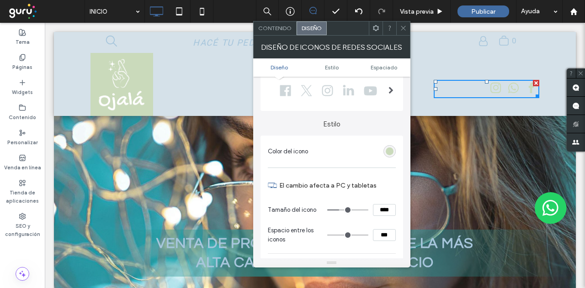
scroll to position [91, 0]
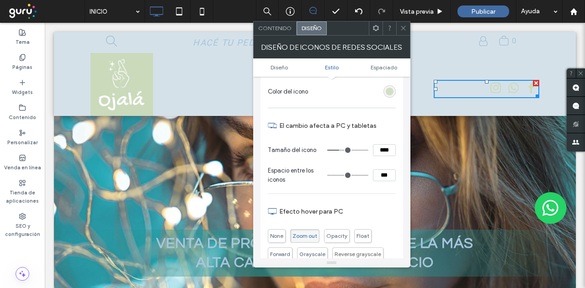
click at [388, 91] on div "rgb(202, 218, 187)" at bounding box center [390, 92] width 8 height 8
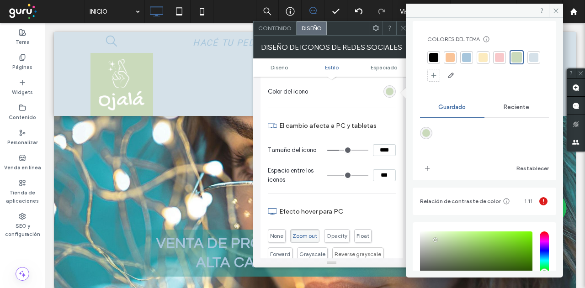
scroll to position [0, 0]
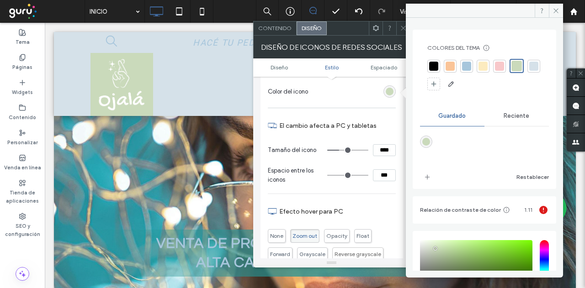
click at [508, 117] on span "Reciente" at bounding box center [517, 115] width 26 height 7
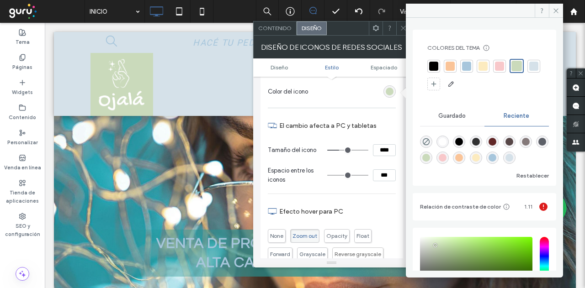
click at [444, 140] on div "rgba(255, 255, 255, 1)" at bounding box center [443, 142] width 8 height 8
type input "*******"
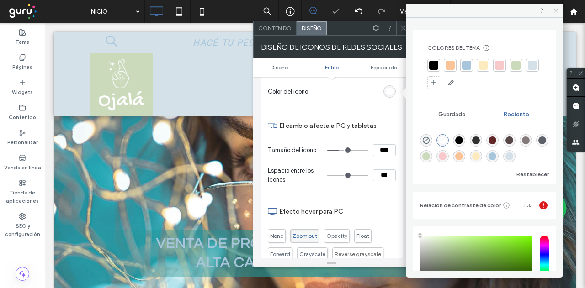
click at [554, 8] on icon at bounding box center [556, 10] width 7 height 7
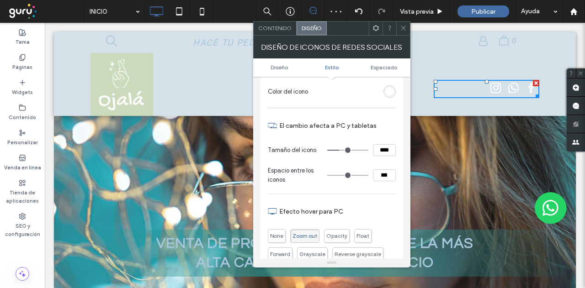
click at [400, 29] on icon at bounding box center [403, 28] width 7 height 7
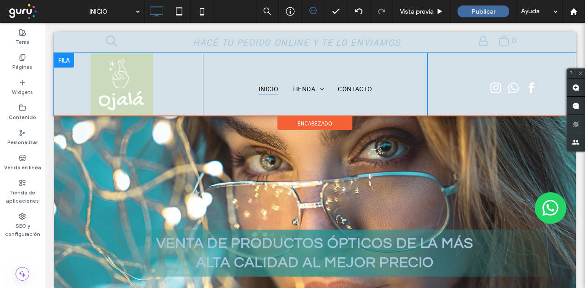
click at [64, 57] on div at bounding box center [64, 60] width 20 height 15
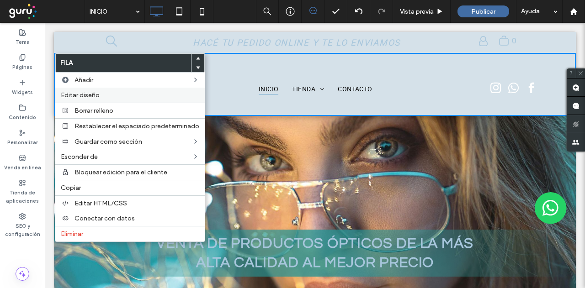
click at [81, 92] on span "Editar diseño" at bounding box center [80, 95] width 39 height 8
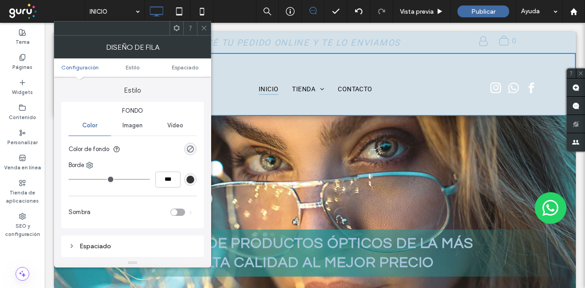
scroll to position [91, 0]
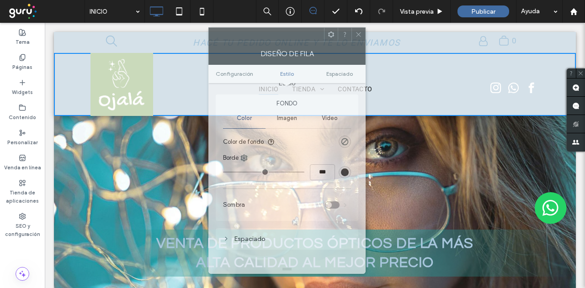
drag, startPoint x: 123, startPoint y: 34, endPoint x: 277, endPoint y: 41, distance: 154.6
click at [277, 41] on div at bounding box center [266, 35] width 115 height 14
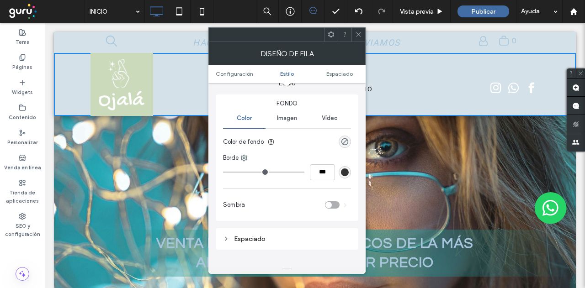
scroll to position [0, 0]
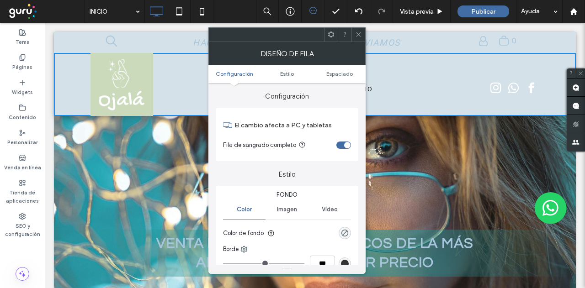
click at [359, 34] on icon at bounding box center [358, 34] width 7 height 7
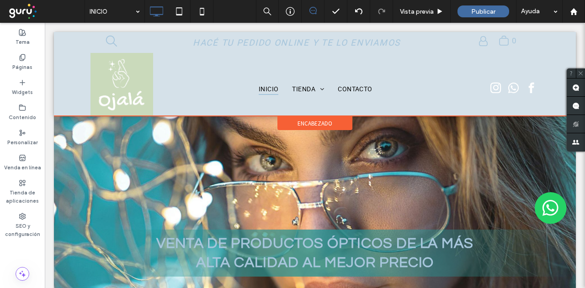
click at [298, 120] on span "encabezado" at bounding box center [315, 124] width 35 height 8
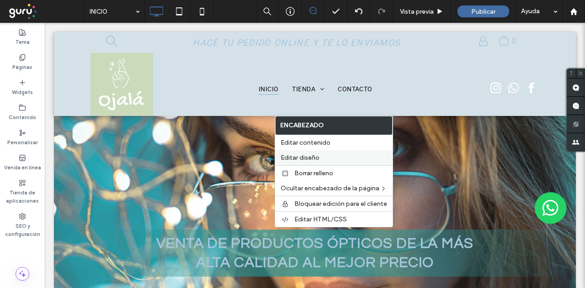
click at [298, 156] on span "Editar diseño" at bounding box center [300, 158] width 39 height 8
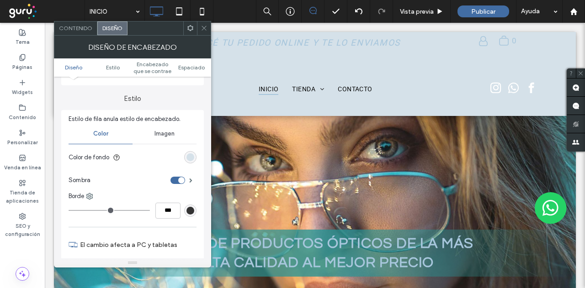
scroll to position [91, 0]
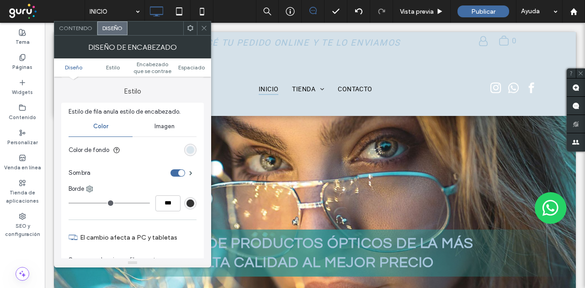
click at [190, 149] on div "rgb(213, 225, 233)" at bounding box center [191, 150] width 8 height 8
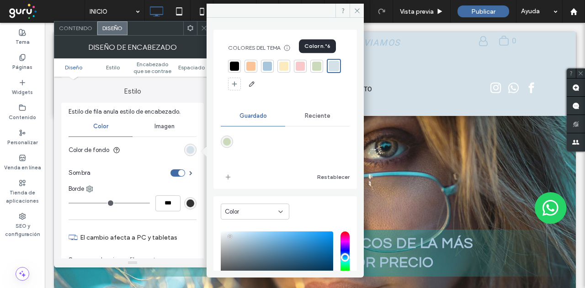
click at [318, 63] on div at bounding box center [316, 66] width 9 height 9
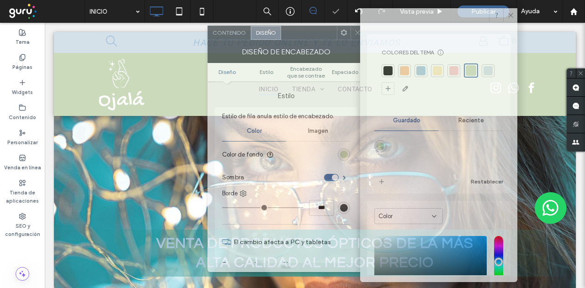
drag, startPoint x: 149, startPoint y: 32, endPoint x: 303, endPoint y: 36, distance: 153.7
click at [303, 36] on div at bounding box center [309, 33] width 56 height 14
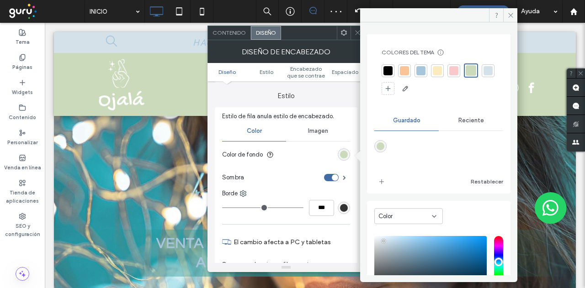
click at [510, 13] on icon at bounding box center [510, 15] width 7 height 7
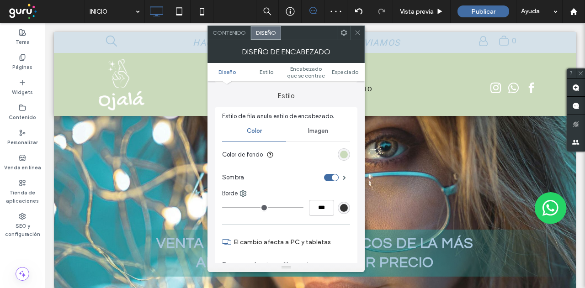
click at [351, 28] on div at bounding box center [358, 33] width 14 height 14
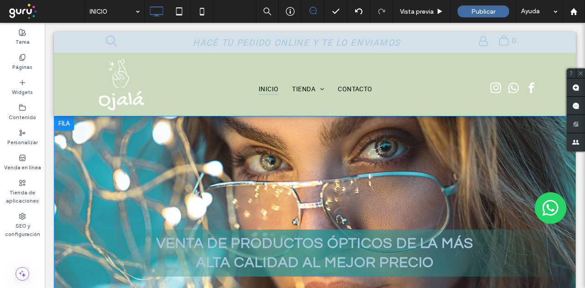
drag, startPoint x: 397, startPoint y: 167, endPoint x: 380, endPoint y: 185, distance: 24.9
click at [392, 177] on div "venta de productos ópticos de la más alta calidad al mejor precio Comprar Ahora…" at bounding box center [315, 218] width 522 height 204
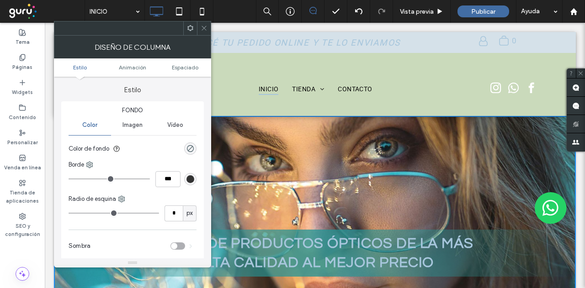
click at [203, 22] on span at bounding box center [204, 28] width 7 height 14
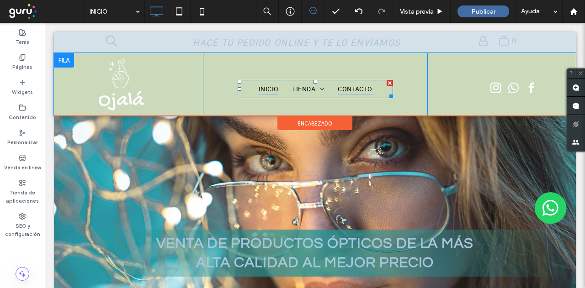
click at [338, 86] on span "CONTACTO" at bounding box center [355, 89] width 34 height 12
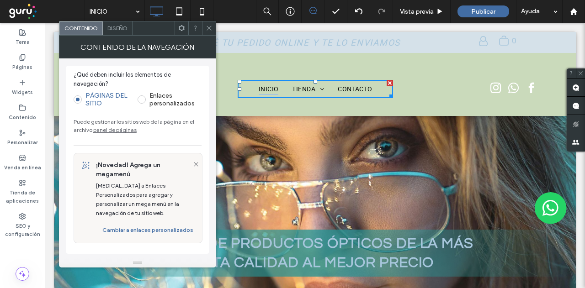
click at [119, 30] on span "Diseño" at bounding box center [117, 28] width 20 height 7
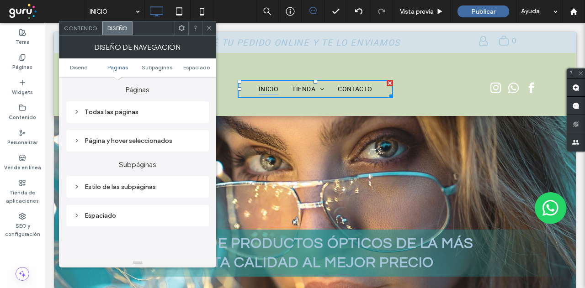
scroll to position [229, 0]
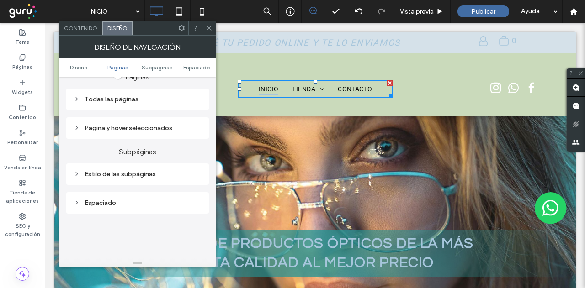
click at [75, 101] on icon at bounding box center [77, 99] width 6 height 6
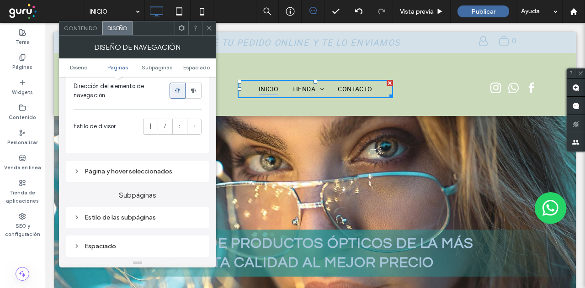
scroll to position [366, 0]
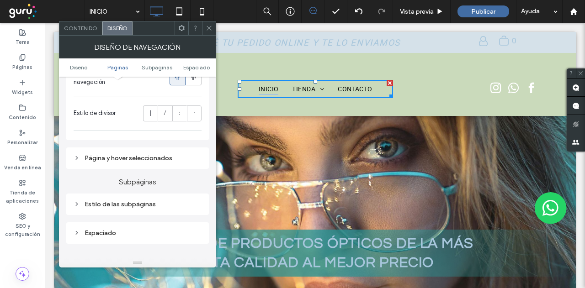
click at [75, 157] on icon at bounding box center [77, 158] width 6 height 6
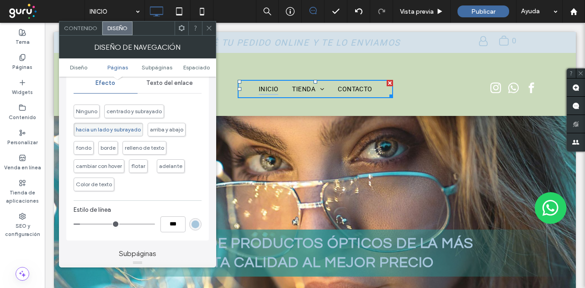
scroll to position [503, 0]
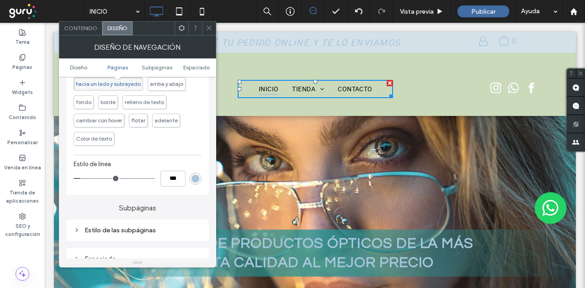
click at [194, 179] on div "rgb(167, 198, 220)" at bounding box center [196, 179] width 8 height 8
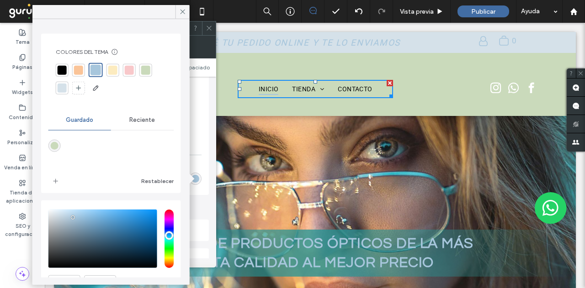
click at [141, 117] on span "Reciente" at bounding box center [142, 120] width 26 height 7
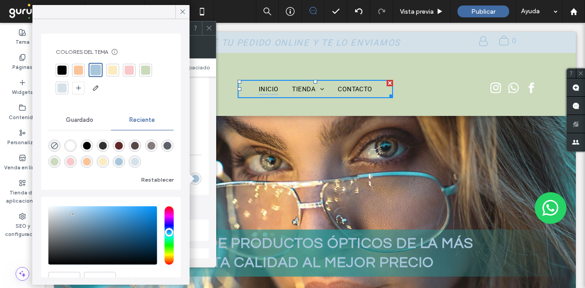
click at [70, 144] on div "rgba(255, 255, 255, 1)" at bounding box center [71, 146] width 8 height 8
type input "*******"
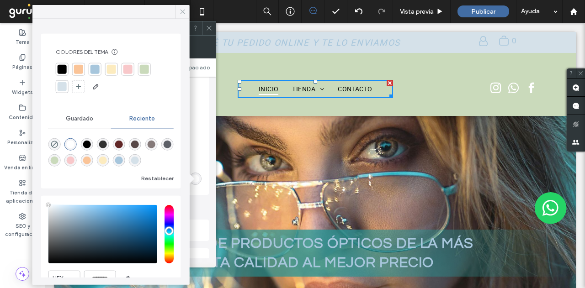
click at [180, 10] on icon at bounding box center [183, 12] width 8 height 8
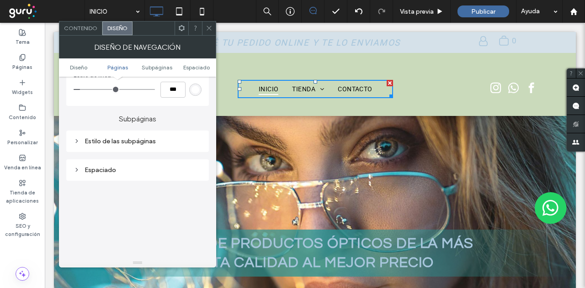
scroll to position [594, 0]
click at [75, 138] on icon at bounding box center [77, 139] width 6 height 6
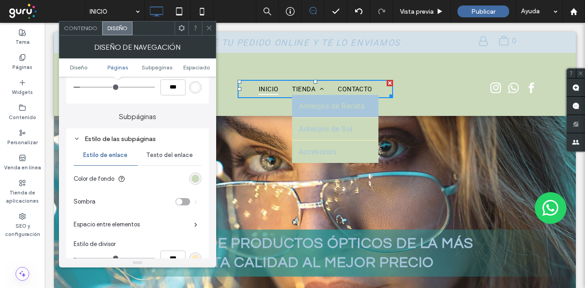
scroll to position [640, 0]
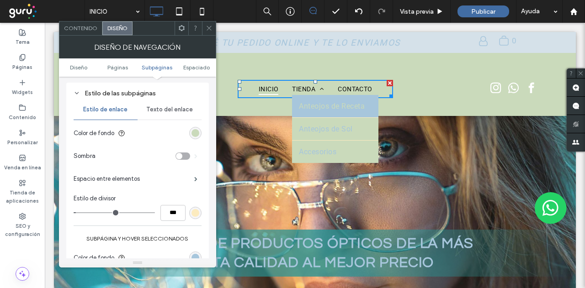
click at [165, 107] on span "Texto del enlace" at bounding box center [169, 109] width 47 height 7
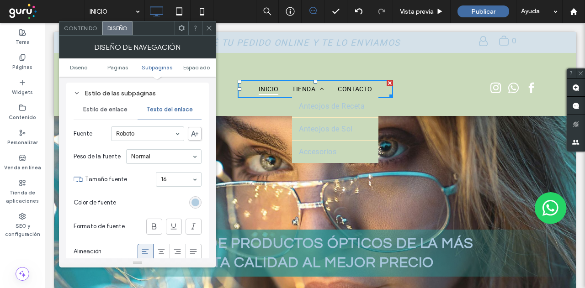
click at [192, 201] on div "rgb(167, 198, 220)" at bounding box center [196, 203] width 8 height 8
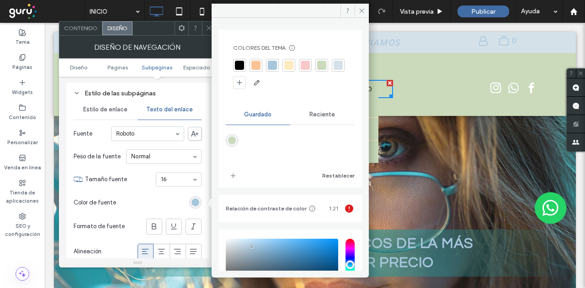
click at [325, 116] on span "Reciente" at bounding box center [322, 114] width 26 height 7
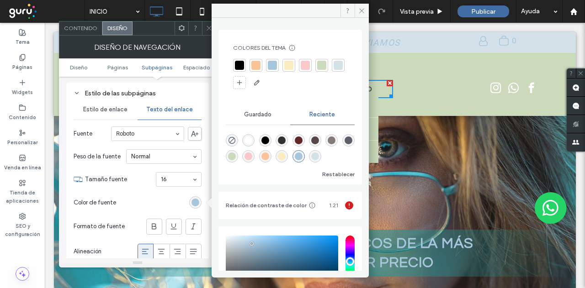
click at [251, 139] on div "rgba(255, 255, 255, 1)" at bounding box center [249, 141] width 8 height 8
type input "*******"
click at [131, 175] on span "Tamaño fuente" at bounding box center [118, 179] width 67 height 9
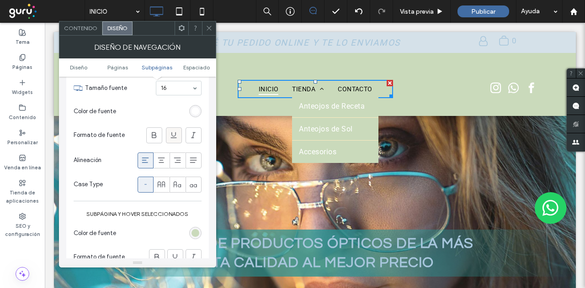
scroll to position [777, 0]
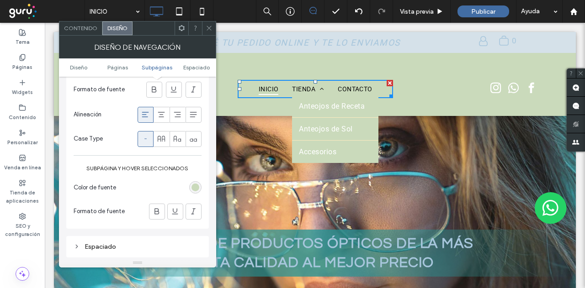
click at [199, 187] on div "rgb(202, 218, 187)" at bounding box center [196, 188] width 8 height 8
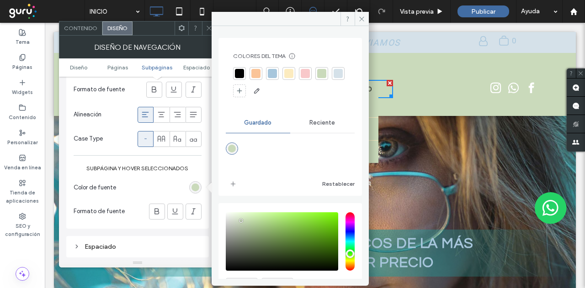
click at [313, 125] on span "Reciente" at bounding box center [322, 122] width 26 height 7
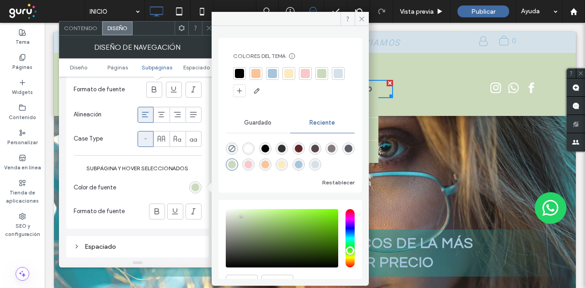
click at [251, 147] on div "rgba(255, 255, 255, 1)" at bounding box center [249, 149] width 8 height 8
type input "*******"
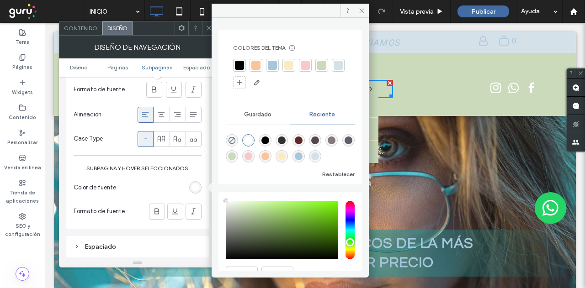
click at [158, 177] on section "Color de fuente" at bounding box center [138, 187] width 128 height 23
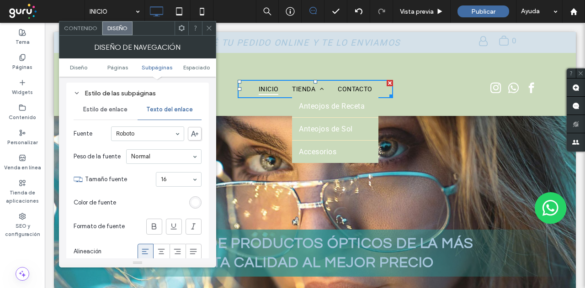
scroll to position [594, 0]
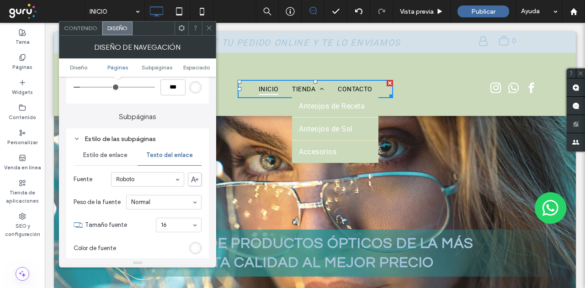
click at [98, 157] on span "Estilo de enlace" at bounding box center [105, 155] width 44 height 7
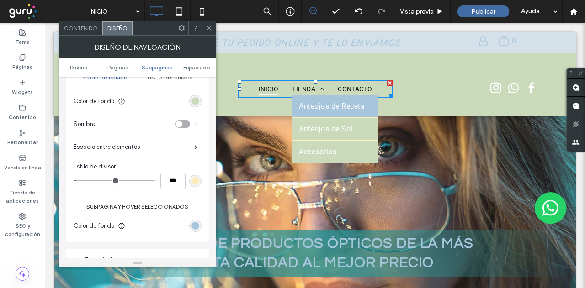
scroll to position [686, 0]
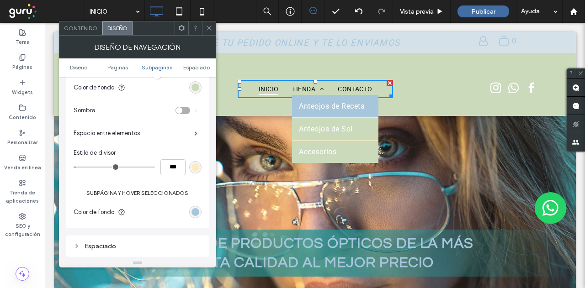
click at [194, 168] on div "rgb(252, 235, 191)" at bounding box center [196, 168] width 8 height 8
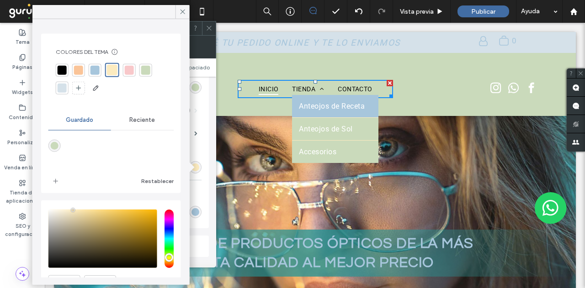
click at [133, 122] on span "Reciente" at bounding box center [142, 120] width 26 height 7
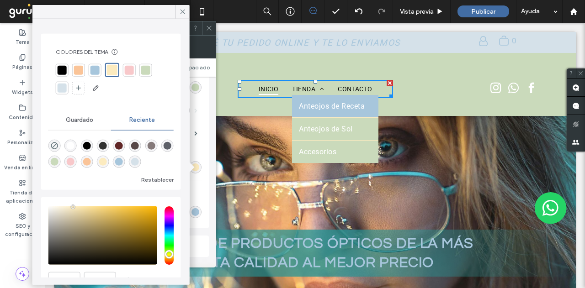
click at [70, 144] on div "rgba(255, 255, 255, 1)" at bounding box center [71, 146] width 8 height 8
type input "*"
type input "*******"
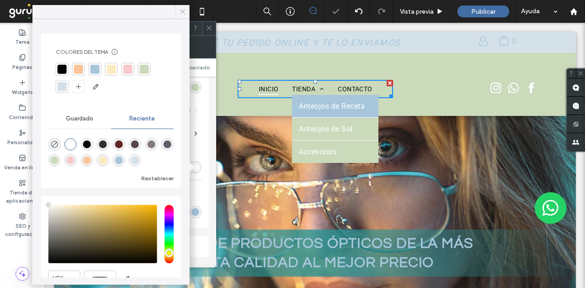
click at [182, 11] on icon at bounding box center [183, 12] width 8 height 8
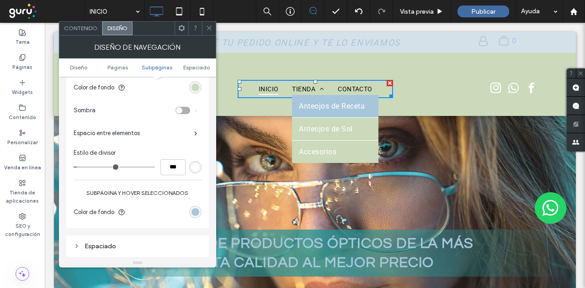
click at [209, 27] on use at bounding box center [209, 28] width 5 height 5
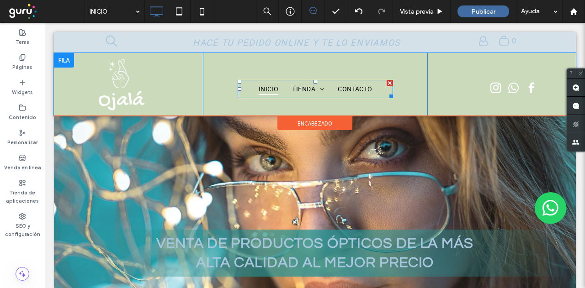
click at [274, 88] on span "INICIO" at bounding box center [269, 89] width 20 height 12
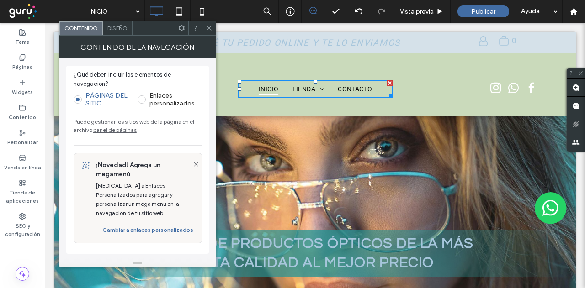
click at [114, 27] on span "Diseño" at bounding box center [117, 28] width 20 height 7
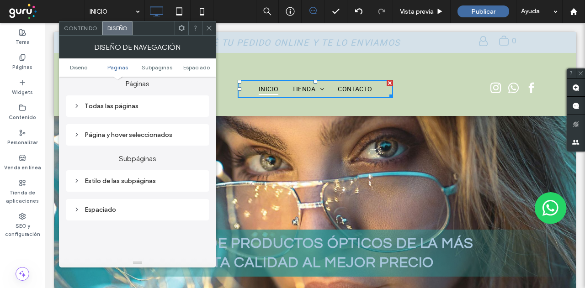
scroll to position [229, 0]
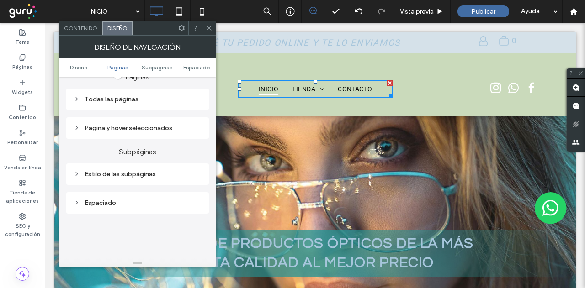
click at [82, 96] on div "Todas las páginas" at bounding box center [138, 100] width 128 height 8
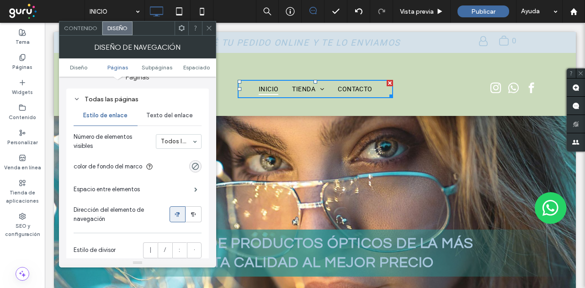
click at [171, 112] on span "Texto del enlace" at bounding box center [169, 115] width 47 height 7
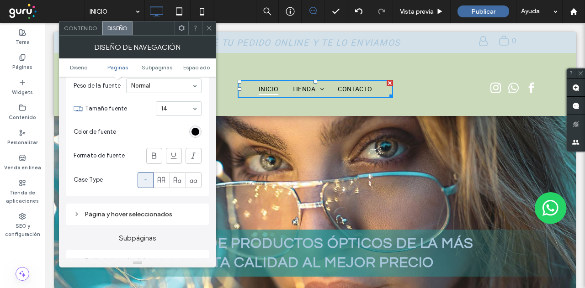
scroll to position [320, 0]
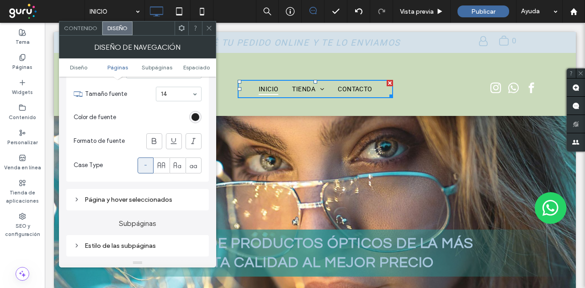
click at [192, 117] on div "rgb(0, 0, 0)" at bounding box center [196, 117] width 8 height 8
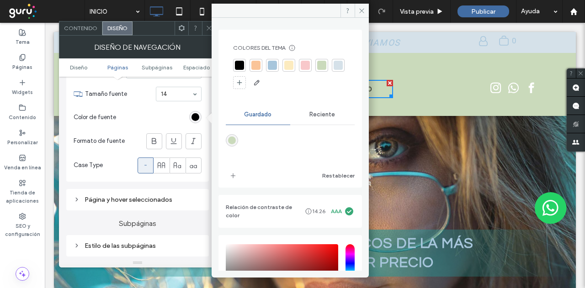
drag, startPoint x: 327, startPoint y: 117, endPoint x: 319, endPoint y: 117, distance: 8.2
click at [326, 117] on span "Reciente" at bounding box center [322, 114] width 26 height 7
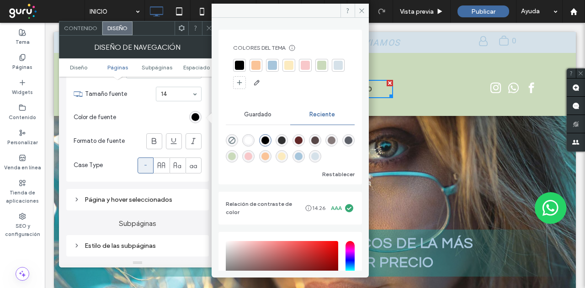
click at [251, 139] on div "rgba(255, 255, 255, 1)" at bounding box center [249, 141] width 8 height 8
type input "*******"
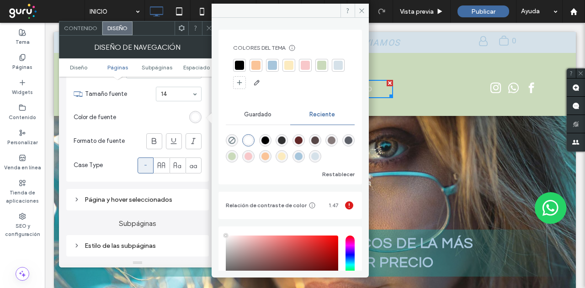
click at [159, 119] on section "Color de fuente" at bounding box center [138, 117] width 128 height 23
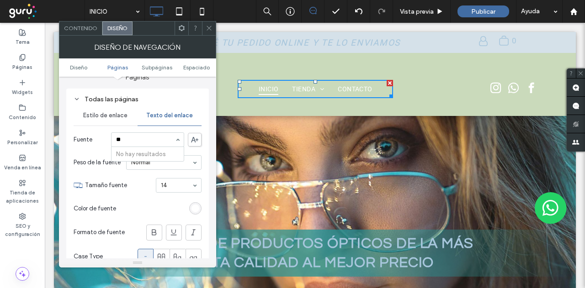
scroll to position [0, 0]
type input "**"
click at [210, 25] on icon at bounding box center [209, 28] width 7 height 7
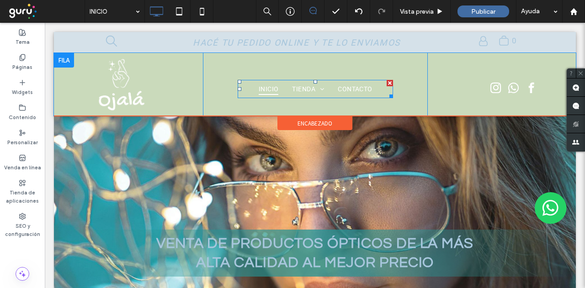
click at [262, 87] on span "INICIO" at bounding box center [269, 89] width 20 height 12
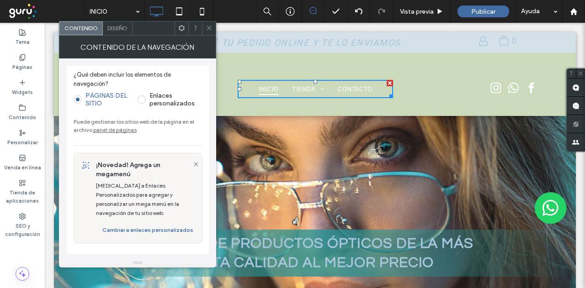
click at [115, 25] on span "Diseño" at bounding box center [117, 28] width 20 height 7
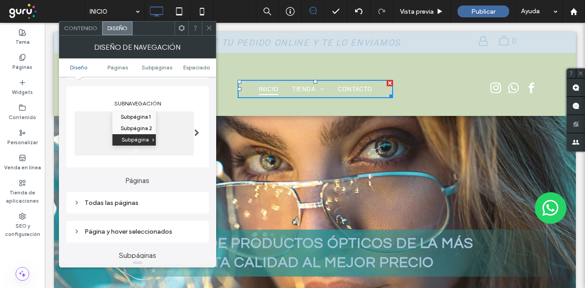
scroll to position [183, 0]
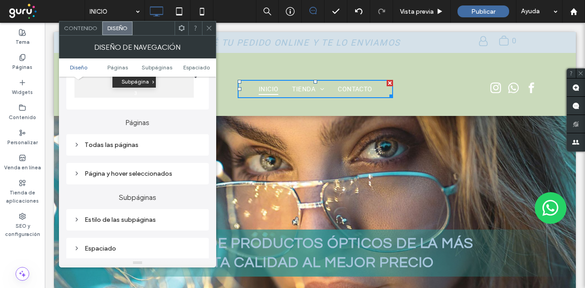
click at [74, 143] on icon at bounding box center [77, 145] width 6 height 6
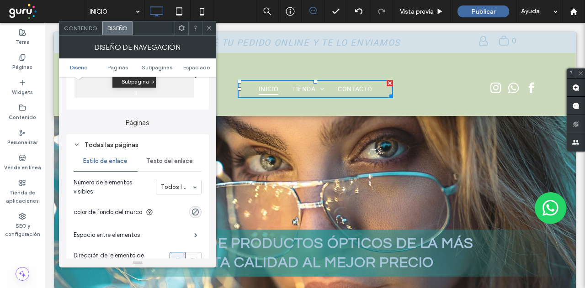
click at [165, 163] on span "Texto del enlace" at bounding box center [169, 161] width 47 height 7
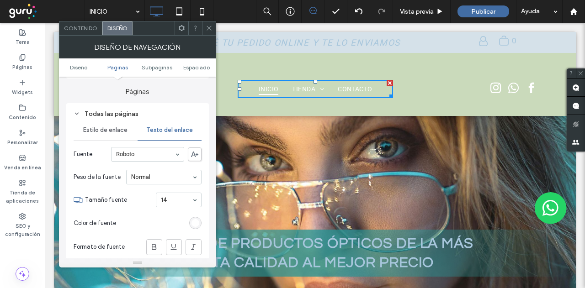
scroll to position [229, 0]
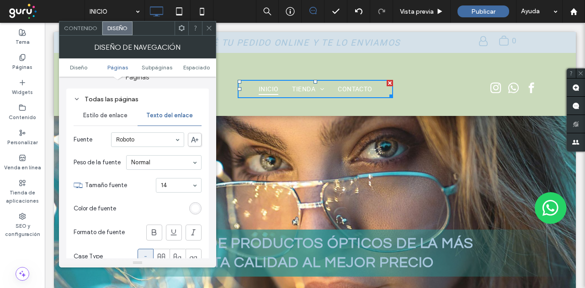
click at [192, 139] on icon at bounding box center [194, 139] width 7 height 5
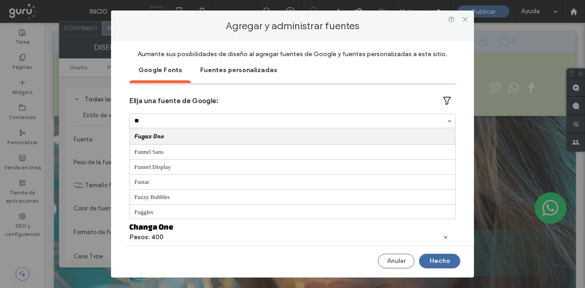
type input "*"
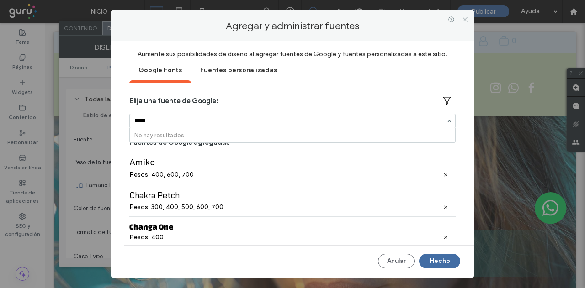
type input "******"
click at [442, 259] on button "Hecho" at bounding box center [439, 261] width 41 height 15
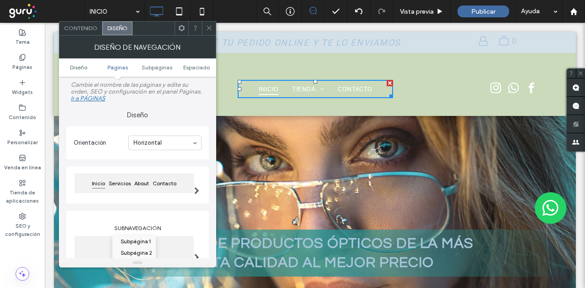
scroll to position [229, 0]
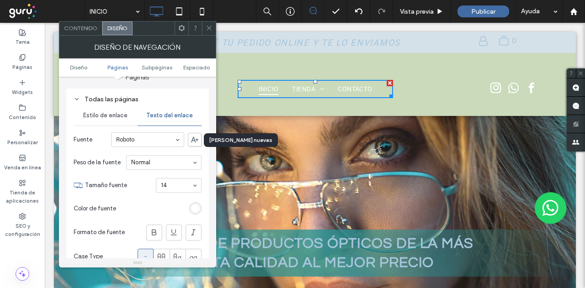
click at [195, 139] on icon at bounding box center [194, 139] width 7 height 5
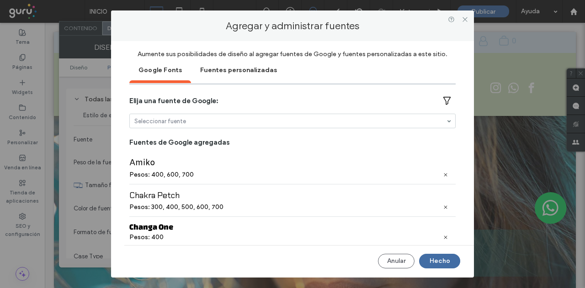
click at [229, 68] on div "Fuentes personalizadas" at bounding box center [238, 69] width 95 height 23
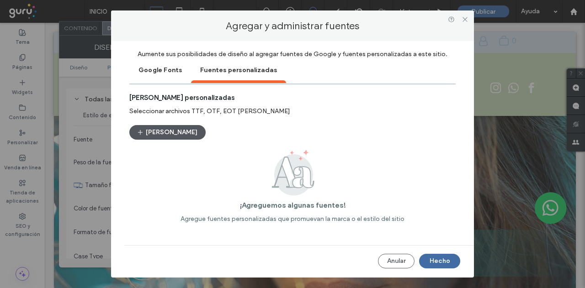
click at [170, 129] on button "Subir fuentes" at bounding box center [167, 132] width 76 height 15
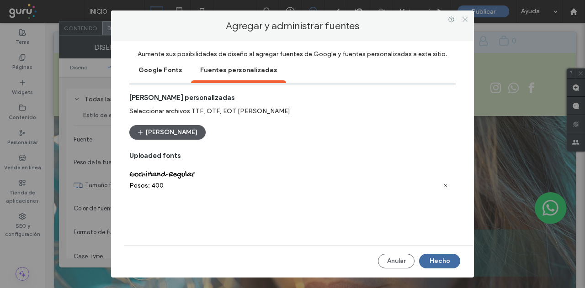
click at [159, 131] on button "Subir fuentes" at bounding box center [167, 132] width 76 height 15
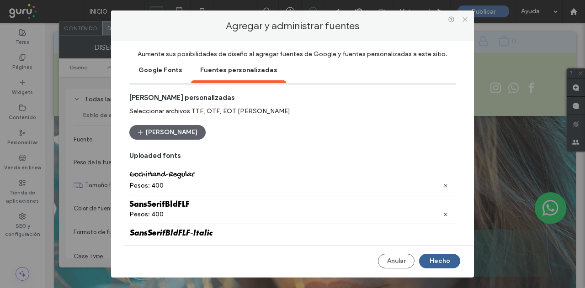
click at [437, 260] on button "Hecho" at bounding box center [439, 261] width 41 height 15
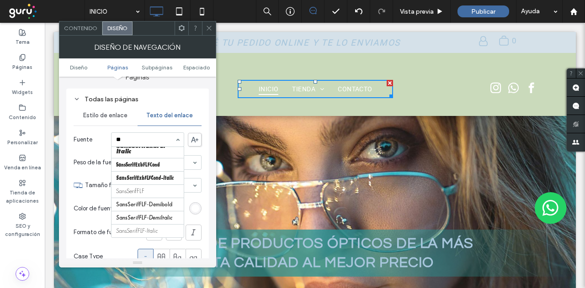
scroll to position [0, 0]
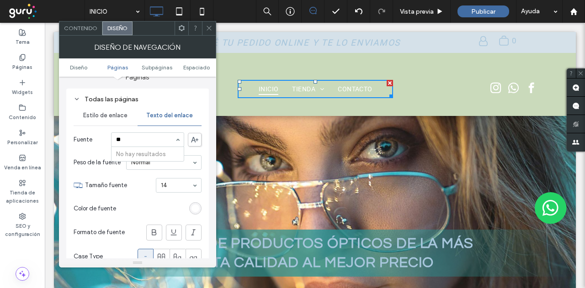
click at [148, 140] on input "**" at bounding box center [145, 140] width 59 height 6
click at [135, 144] on div "**" at bounding box center [148, 140] width 72 height 14
type input "**"
click at [129, 197] on section "Color de fuente" at bounding box center [138, 208] width 128 height 23
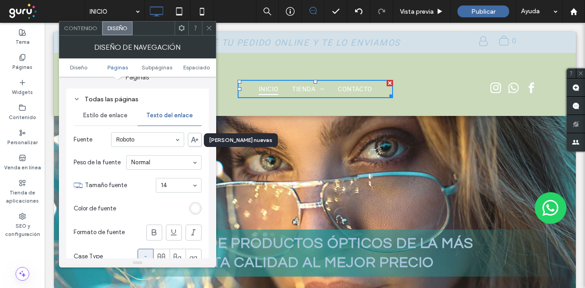
click at [193, 139] on icon at bounding box center [194, 139] width 7 height 5
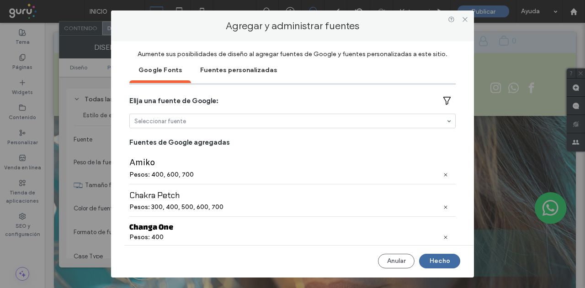
click at [242, 64] on div "Fuentes personalizadas" at bounding box center [238, 69] width 95 height 23
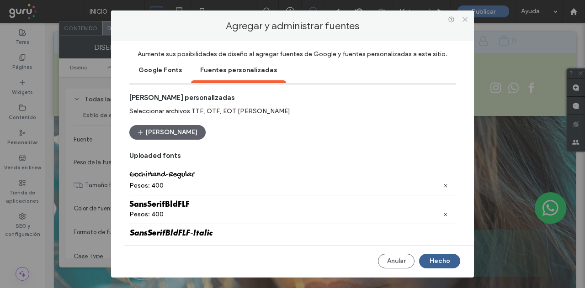
click at [442, 261] on button "Hecho" at bounding box center [439, 261] width 41 height 15
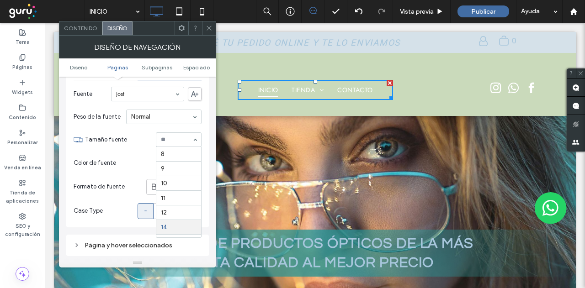
scroll to position [75, 0]
click at [177, 137] on input at bounding box center [176, 140] width 31 height 6
type input "**"
click at [165, 139] on input at bounding box center [176, 140] width 31 height 6
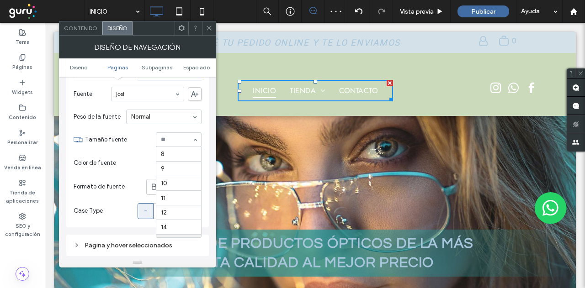
scroll to position [90, 0]
click at [165, 139] on input at bounding box center [176, 140] width 31 height 6
type input "**"
click at [208, 29] on icon at bounding box center [209, 28] width 7 height 7
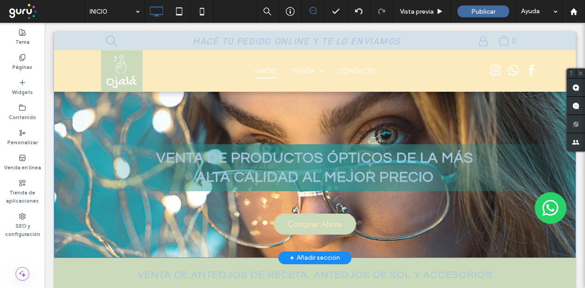
scroll to position [91, 0]
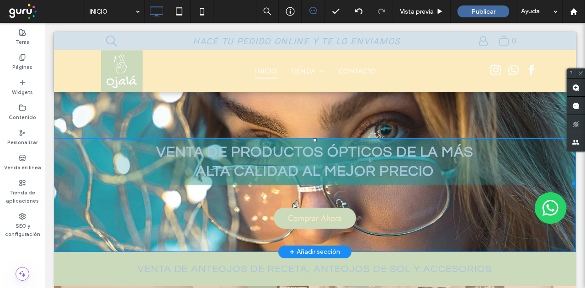
click at [282, 162] on h2 "venta de productos ópticos de la más alta calidad al mejor precio" at bounding box center [314, 162] width 339 height 38
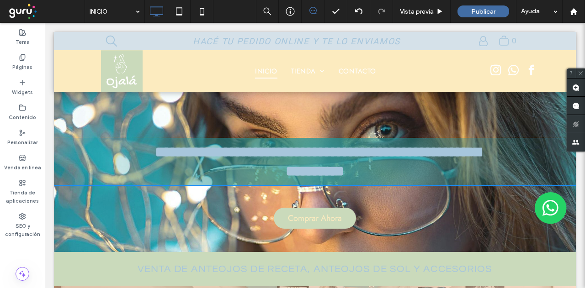
type input "*********"
type input "**"
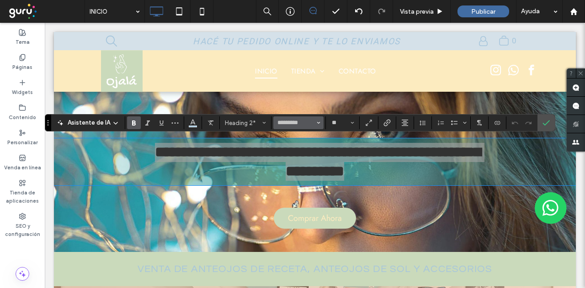
click at [317, 123] on icon "Fuente y peso de la fuente" at bounding box center [319, 123] width 4 height 4
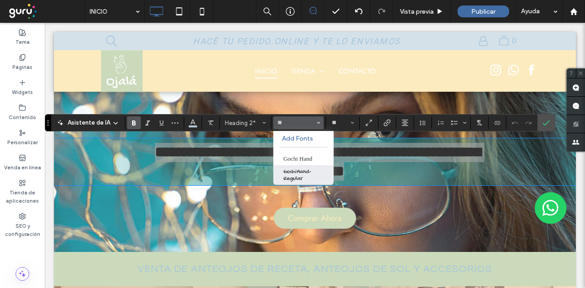
click at [294, 173] on label "GochiHand-Regular" at bounding box center [303, 175] width 60 height 20
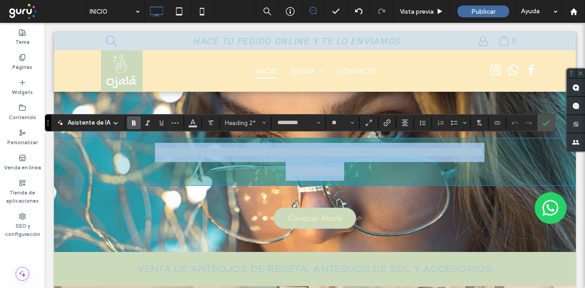
type input "**********"
click at [259, 153] on strong "**********" at bounding box center [318, 162] width 326 height 34
drag, startPoint x: 152, startPoint y: 151, endPoint x: 464, endPoint y: 189, distance: 314.9
click at [464, 186] on div "**********" at bounding box center [315, 162] width 522 height 47
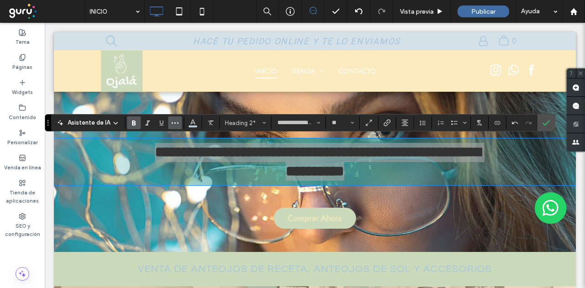
click at [173, 124] on icon "Más" at bounding box center [174, 122] width 7 height 7
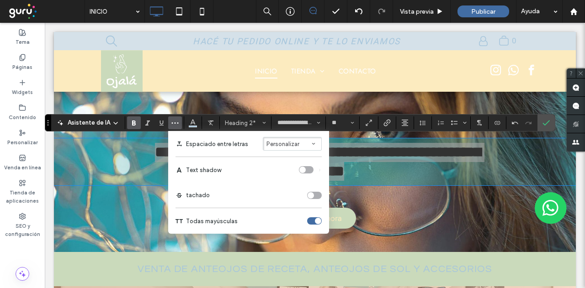
click at [312, 143] on icon "Espaciado entre letras" at bounding box center [314, 144] width 4 height 4
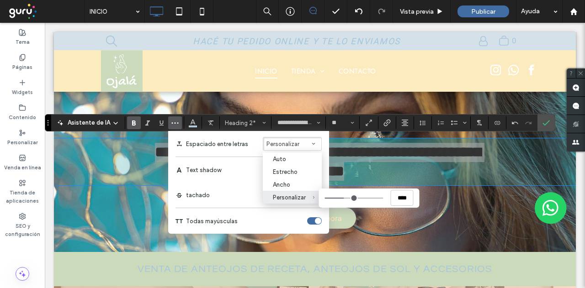
type input "****"
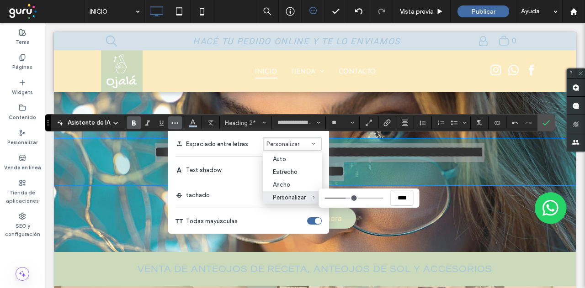
type input "****"
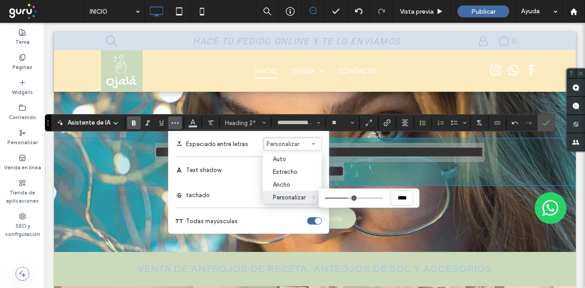
type input "****"
drag, startPoint x: 343, startPoint y: 199, endPoint x: 348, endPoint y: 200, distance: 5.1
type input "****"
click at [348, 199] on input "Personalizar ****" at bounding box center [354, 198] width 59 height 1
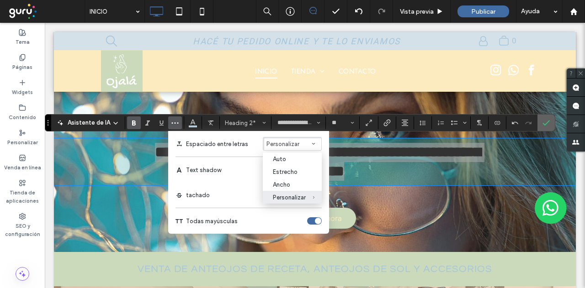
click at [543, 119] on label "Confirmar" at bounding box center [546, 123] width 14 height 16
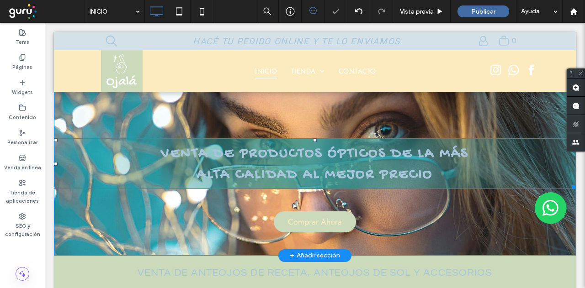
click at [283, 157] on strong "venta de productos ópticos de la más alta calidad al mejor precio" at bounding box center [315, 164] width 309 height 38
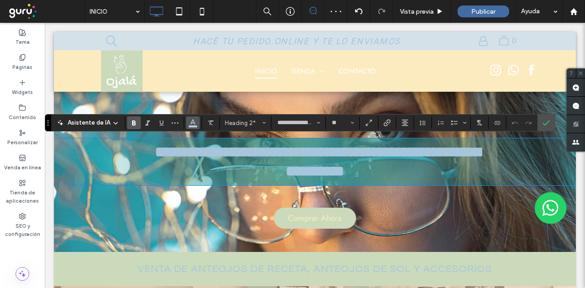
click at [190, 121] on icon "Color" at bounding box center [192, 121] width 7 height 7
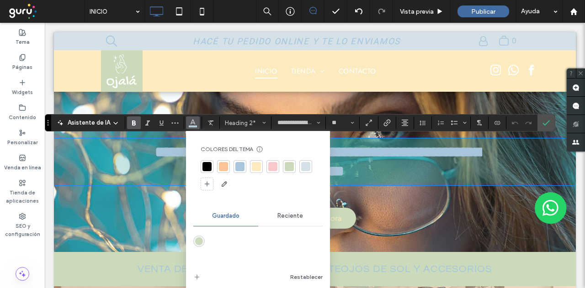
click at [294, 216] on span "Reciente" at bounding box center [290, 216] width 26 height 7
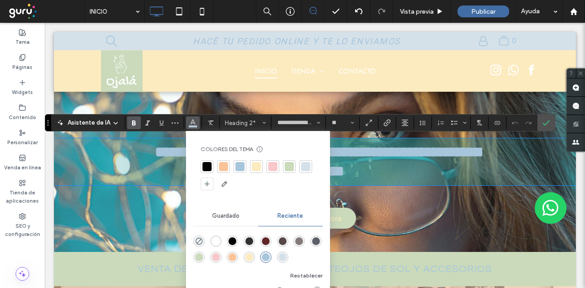
click at [213, 241] on div "rgba(255, 255, 255, 1)" at bounding box center [216, 242] width 8 height 8
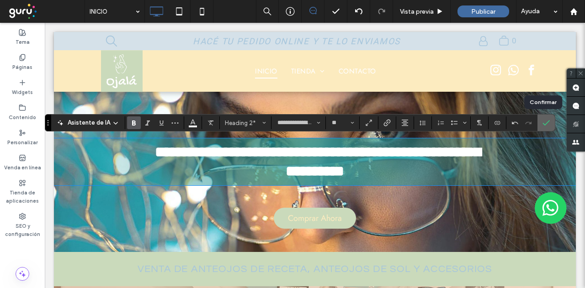
click at [543, 120] on icon "Confirmar" at bounding box center [546, 122] width 7 height 7
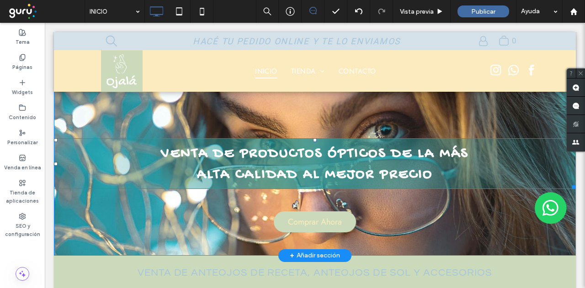
click at [317, 153] on strong "venta de productos ópticos de la más alta calidad al mejor precio" at bounding box center [315, 164] width 309 height 38
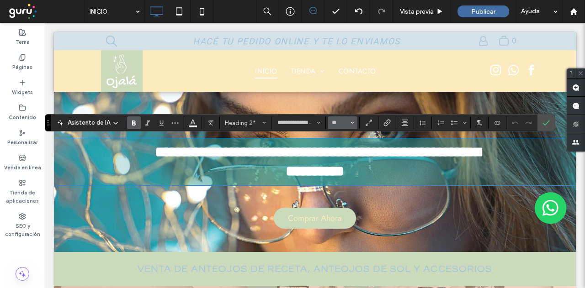
click at [352, 121] on icon "Tamaño borde" at bounding box center [353, 123] width 4 height 4
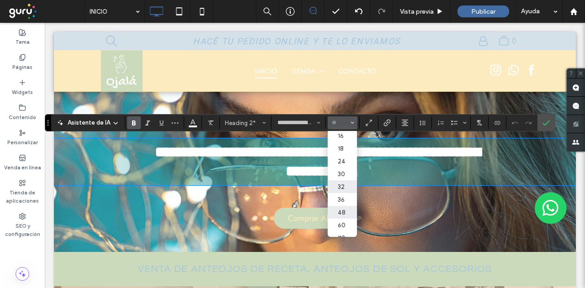
click at [341, 216] on label "48" at bounding box center [342, 212] width 29 height 13
type input "**"
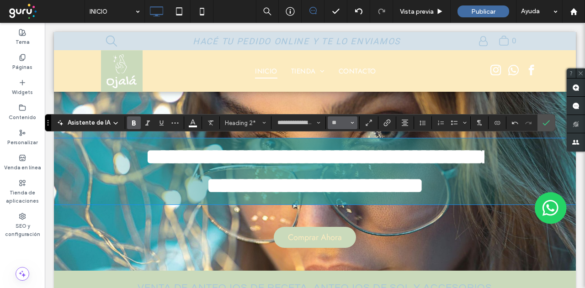
click at [351, 123] on use "Tamaño borde" at bounding box center [352, 123] width 3 height 2
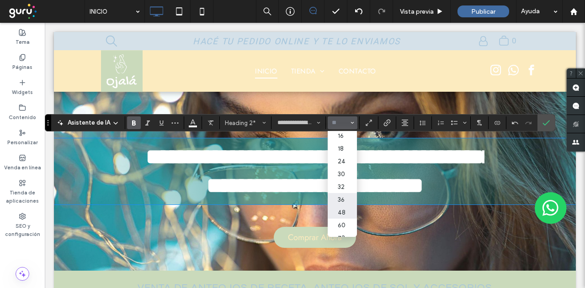
click at [341, 203] on label "36" at bounding box center [342, 199] width 29 height 13
type input "**"
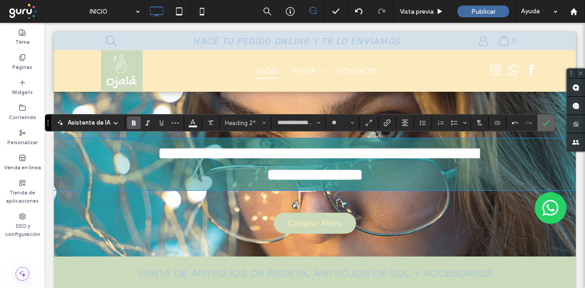
click at [544, 121] on icon "Confirmar" at bounding box center [546, 122] width 7 height 7
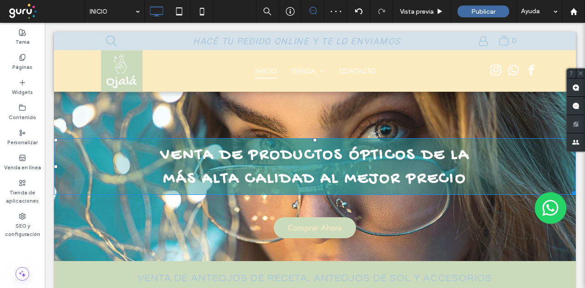
click at [544, 161] on div "venta de productos ópticos de la más alta calidad al mejor precio" at bounding box center [315, 167] width 522 height 57
type input "**********"
type input "**"
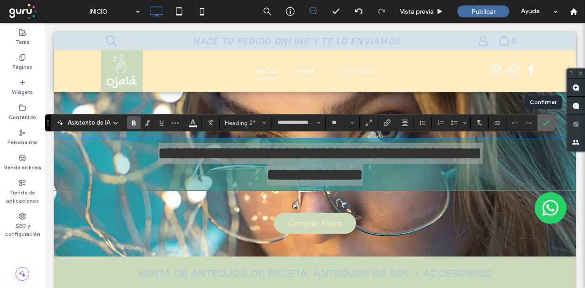
click at [543, 118] on span "Confirmar" at bounding box center [545, 123] width 4 height 16
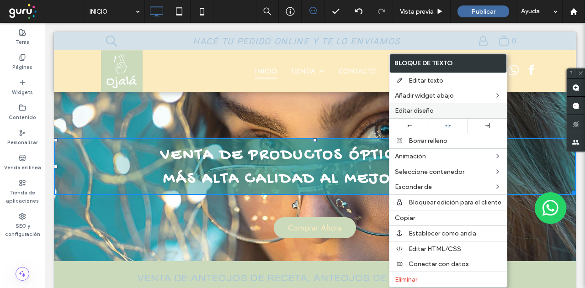
click at [418, 107] on span "Editar diseño" at bounding box center [414, 111] width 39 height 8
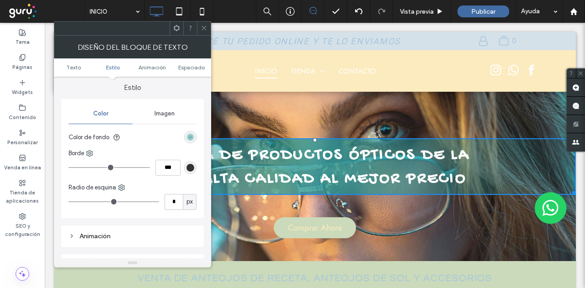
click at [193, 137] on div "radial-gradient(circle, rgba(38, 149, 149, 0.8) 7%, rgba(0, 0, 0, 0) 100%)" at bounding box center [191, 137] width 8 height 8
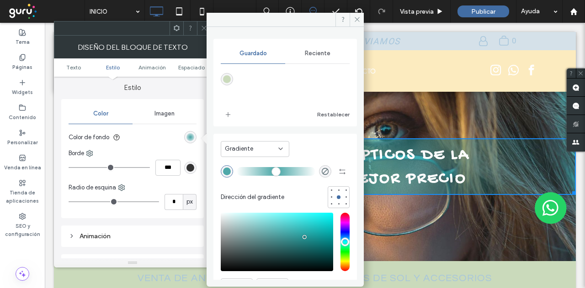
click at [226, 171] on div "rgba(38, 149, 149, 0.8)" at bounding box center [227, 172] width 8 height 8
click at [224, 77] on div "rgba(202,218,187,1)" at bounding box center [227, 79] width 8 height 8
type input "*******"
type input "***"
type input "****"
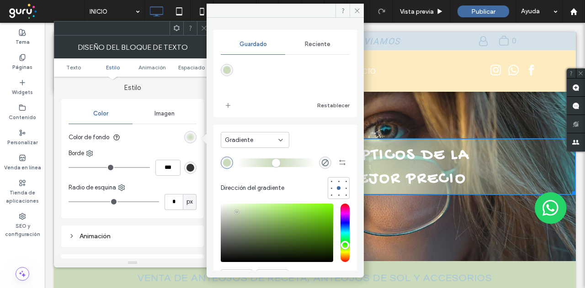
click at [357, 11] on icon at bounding box center [357, 10] width 7 height 7
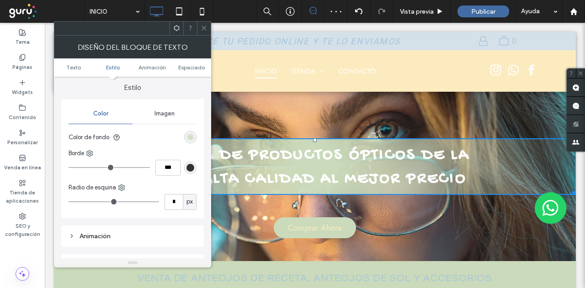
click at [204, 26] on icon at bounding box center [204, 28] width 7 height 7
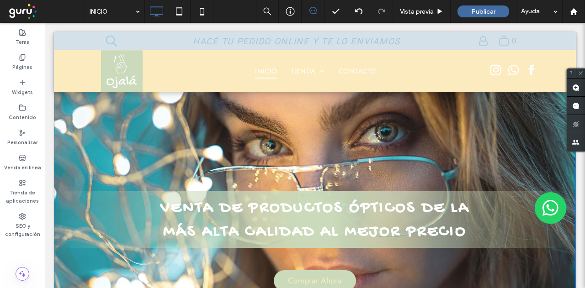
scroll to position [0, 0]
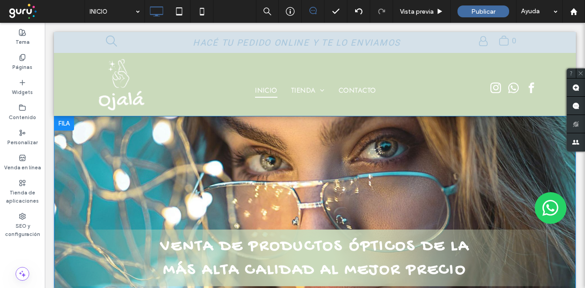
click at [62, 122] on div at bounding box center [64, 123] width 20 height 15
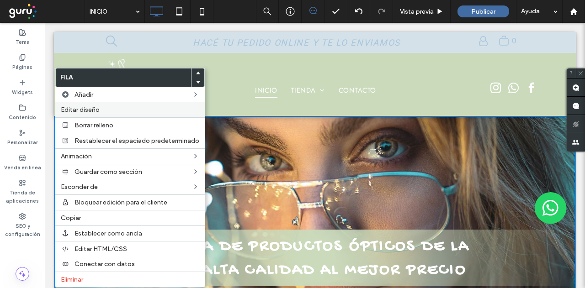
click at [87, 108] on span "Editar diseño" at bounding box center [80, 110] width 39 height 8
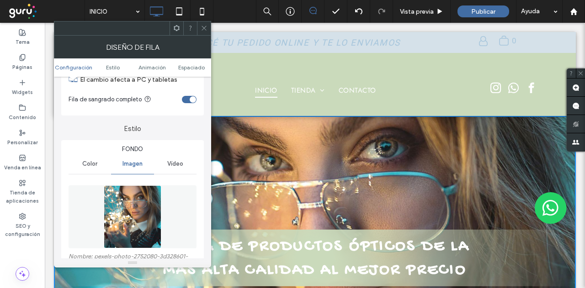
scroll to position [91, 0]
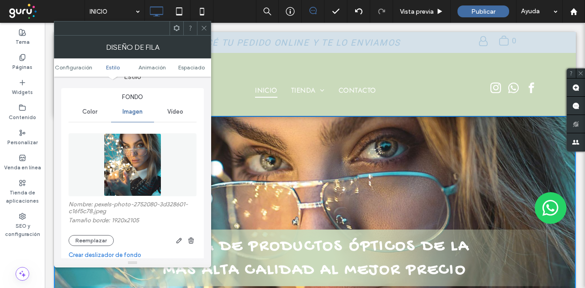
click at [134, 155] on img at bounding box center [133, 164] width 58 height 63
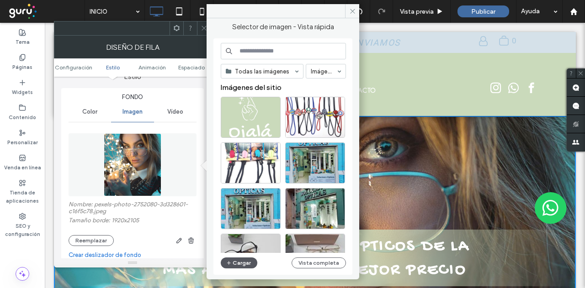
click at [235, 262] on button "Cargar" at bounding box center [239, 263] width 37 height 11
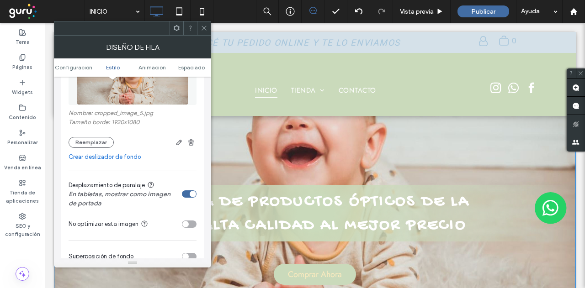
scroll to position [0, 0]
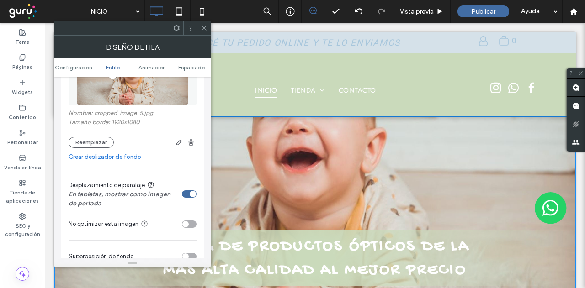
click at [188, 195] on div "toggle" at bounding box center [189, 194] width 15 height 7
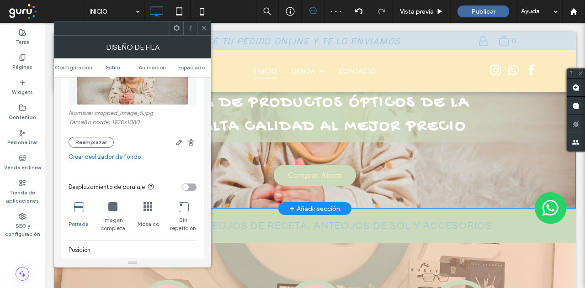
scroll to position [137, 0]
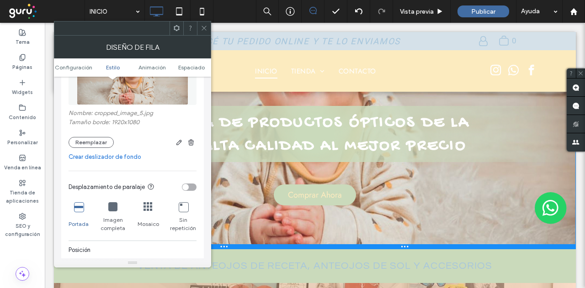
drag, startPoint x: 402, startPoint y: 207, endPoint x: 444, endPoint y: 270, distance: 75.9
click at [399, 247] on div at bounding box center [315, 247] width 522 height 5
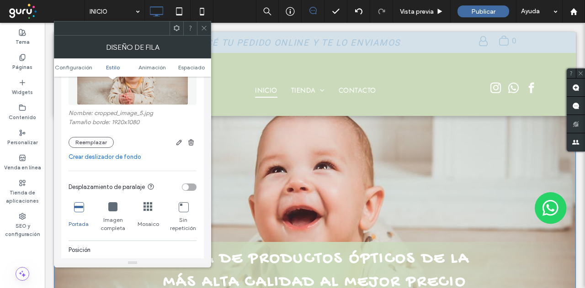
scroll to position [0, 0]
